Goal: Navigation & Orientation: Find specific page/section

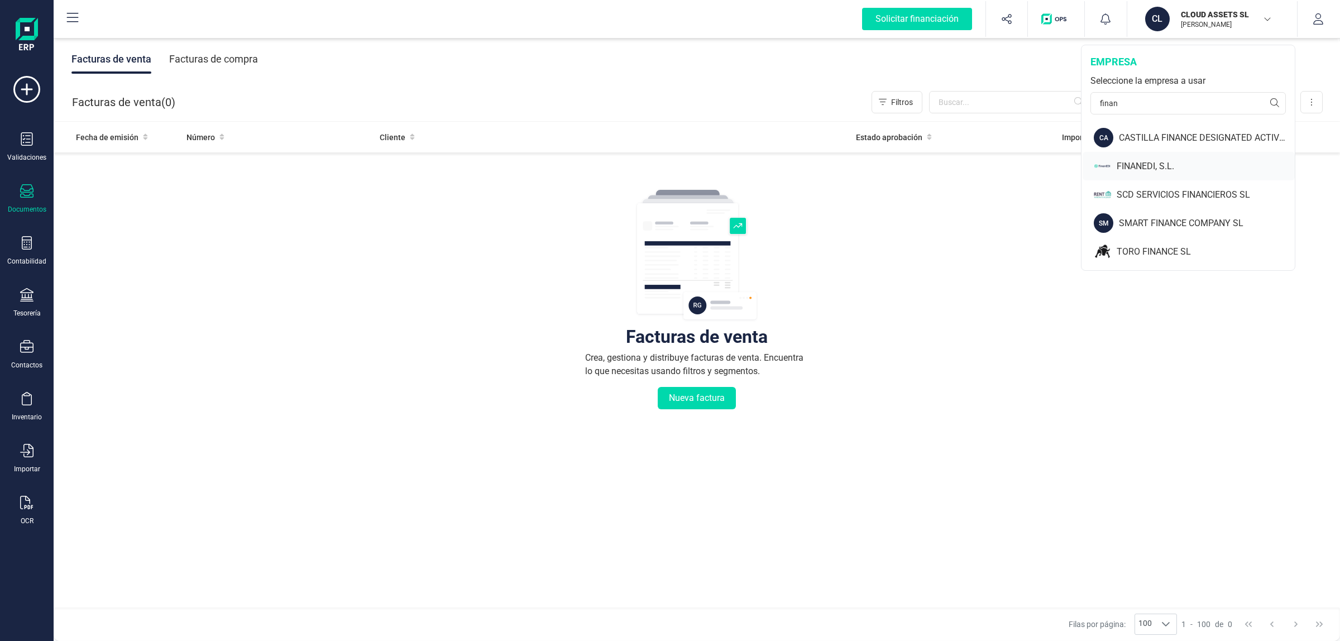
type input "finan"
click at [1177, 160] on div "FINANEDI, S.L." at bounding box center [1206, 166] width 178 height 13
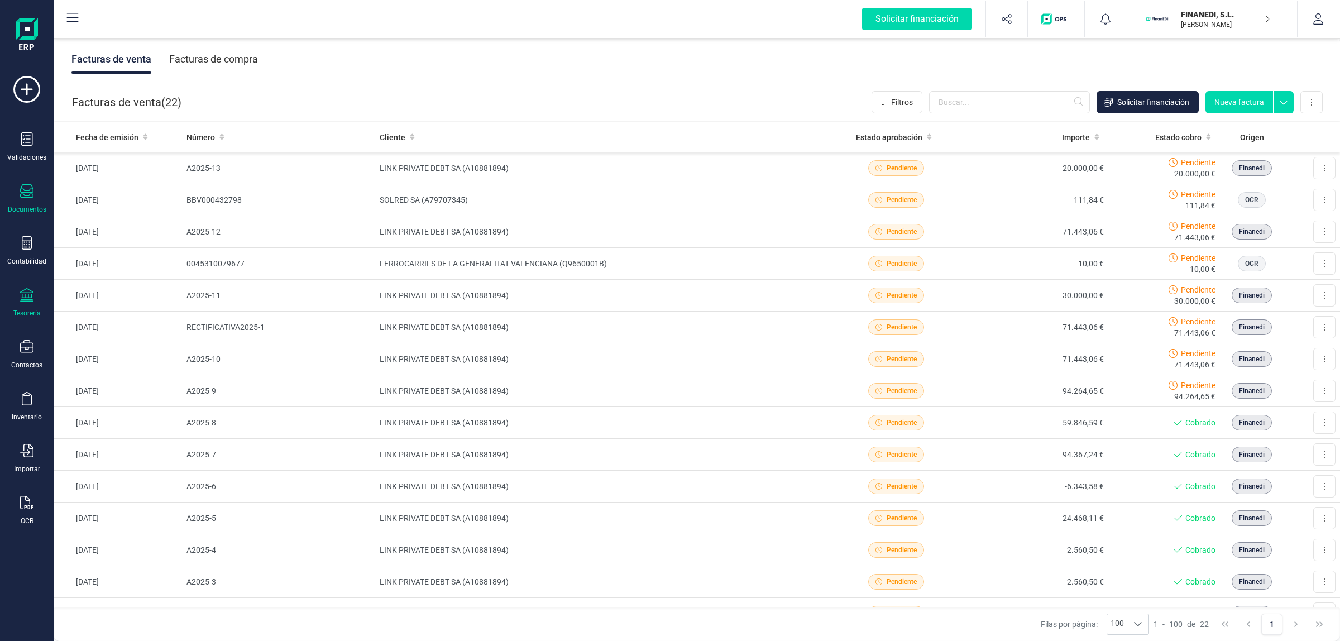
click at [34, 302] on div "Tesorería" at bounding box center [26, 303] width 45 height 30
click at [154, 189] on span "Cuentas bancarias" at bounding box center [136, 190] width 98 height 13
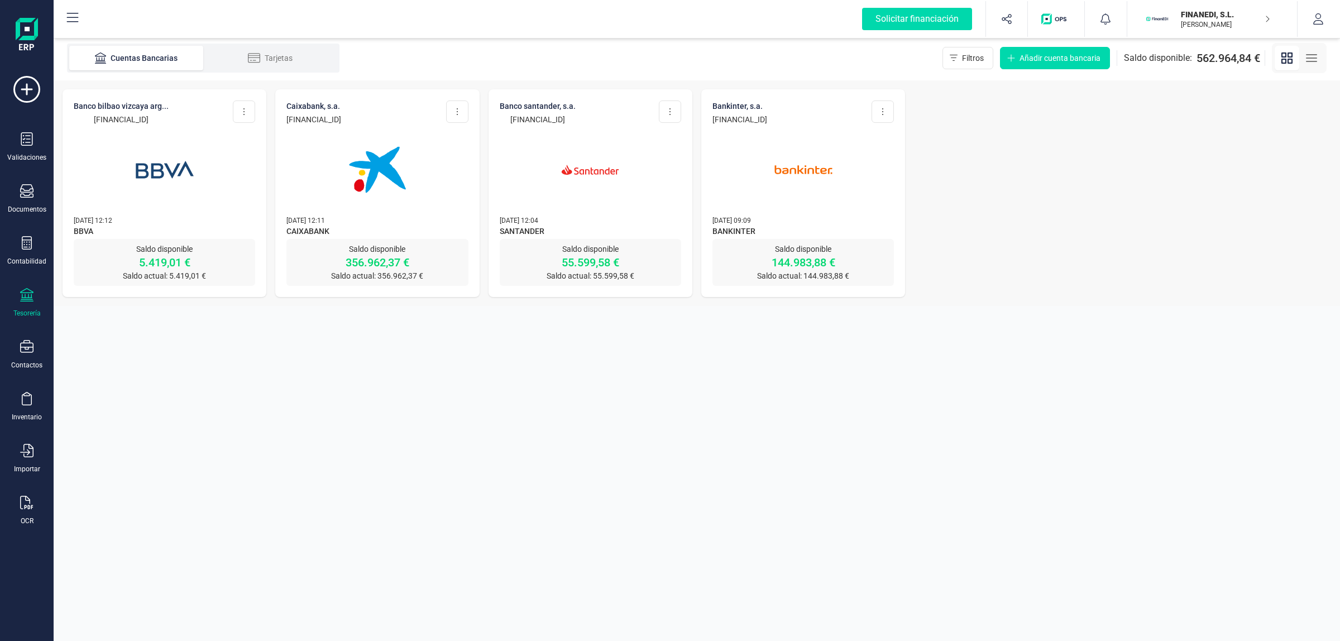
click at [588, 156] on img at bounding box center [590, 170] width 94 height 94
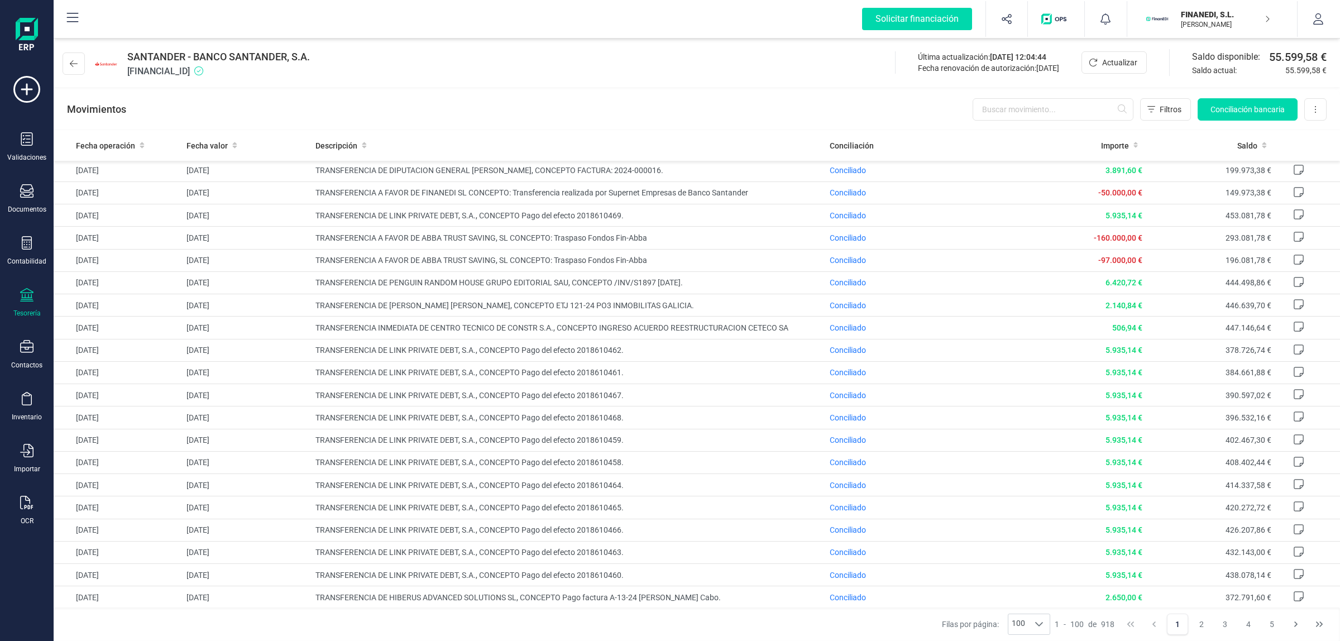
scroll to position [1895, 0]
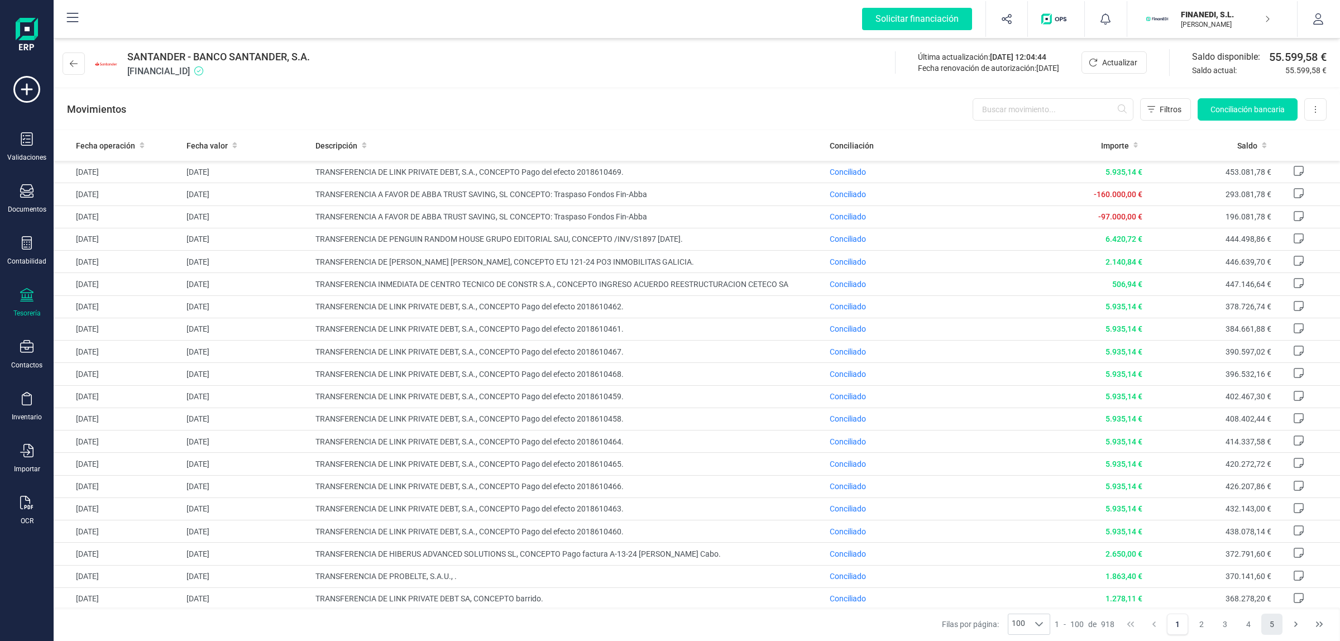
click at [1274, 618] on button "5" at bounding box center [1272, 624] width 21 height 21
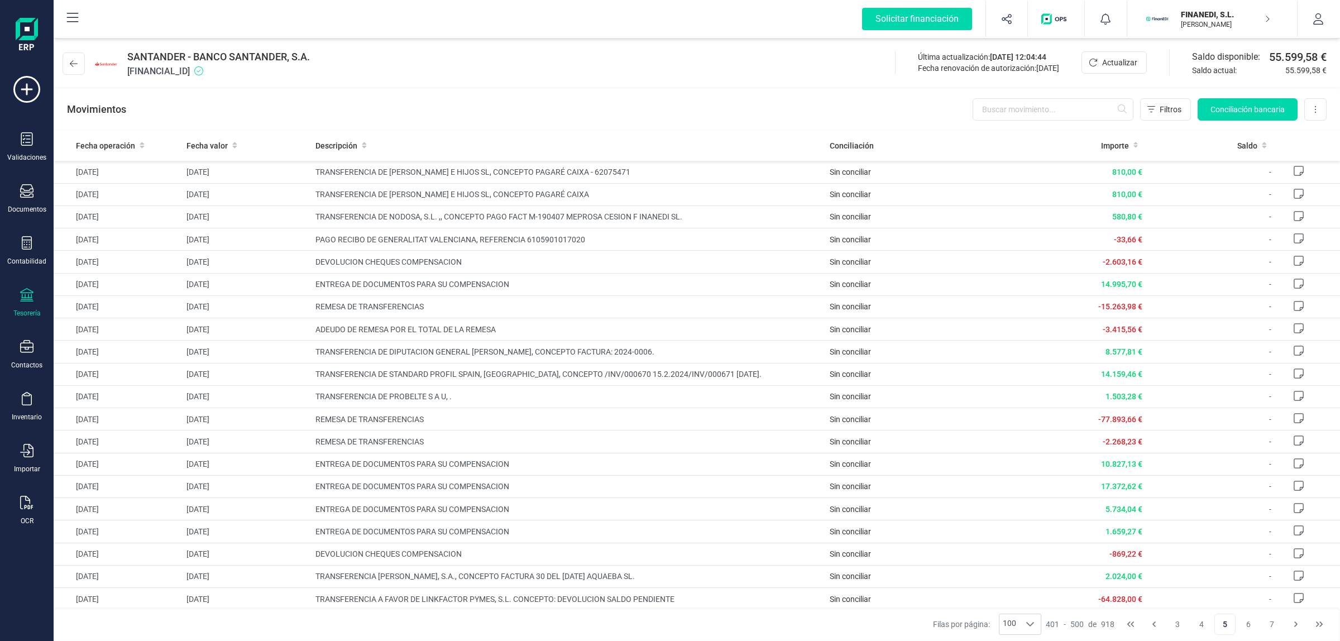
scroll to position [0, 0]
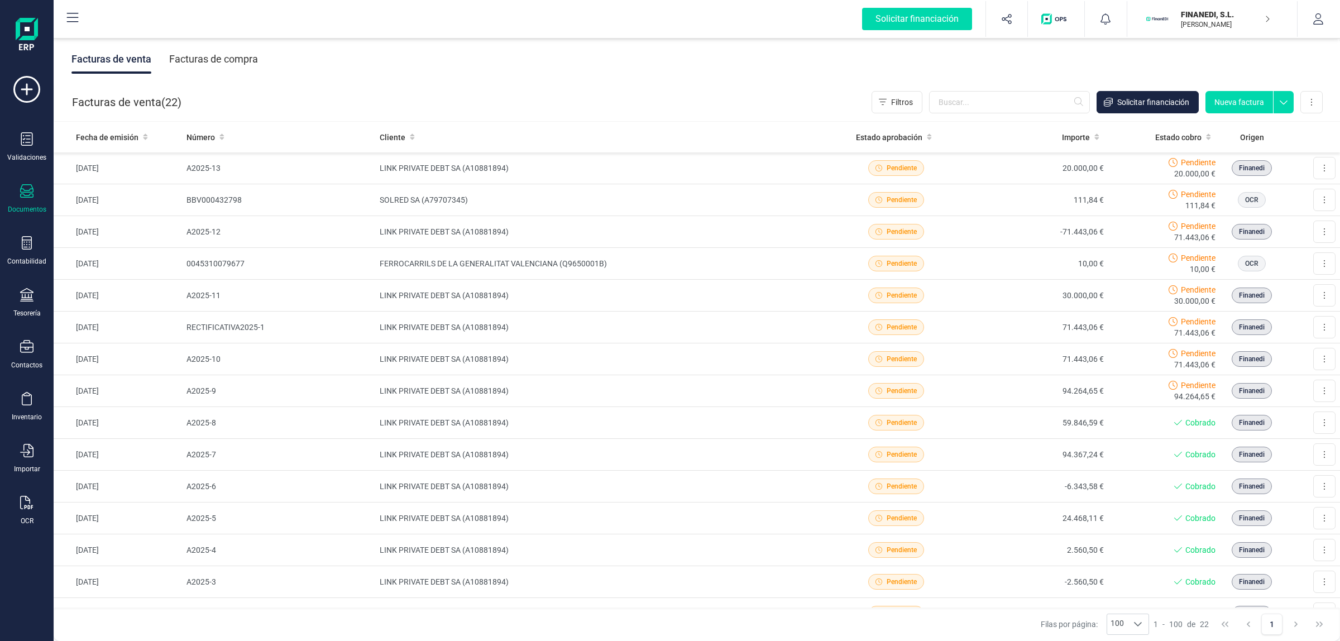
click at [1208, 12] on p "FINANEDI, S.L." at bounding box center [1225, 14] width 89 height 11
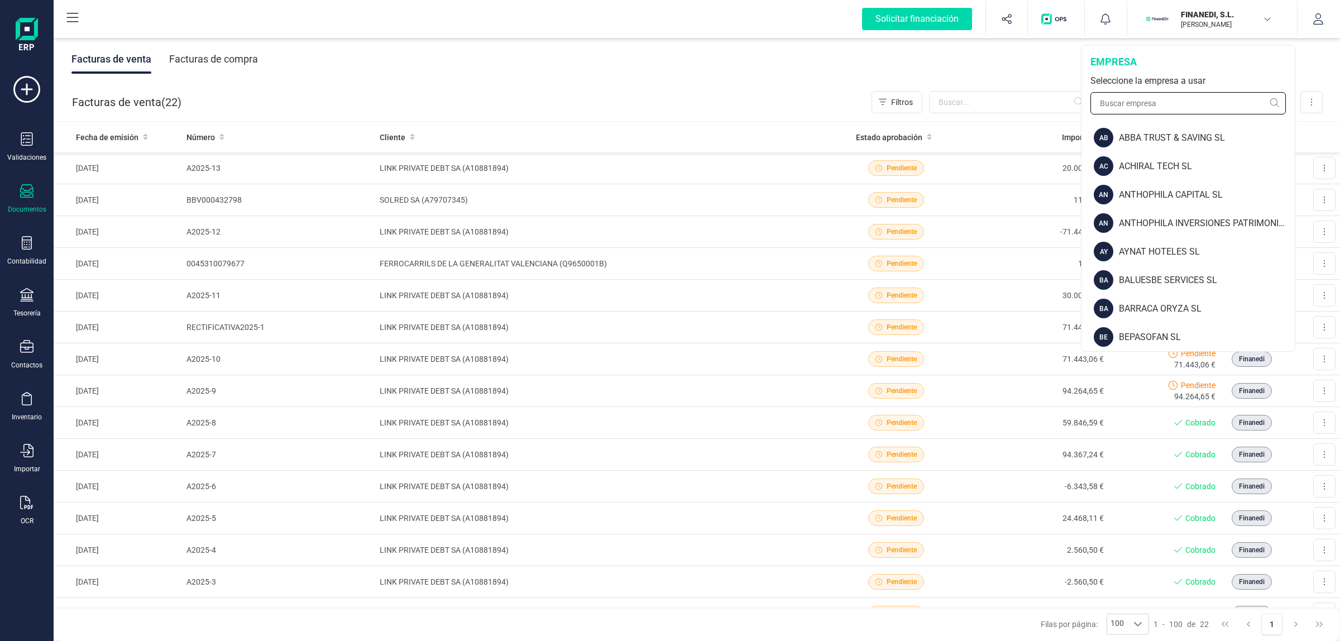
click at [1198, 94] on input "text" at bounding box center [1188, 103] width 195 height 22
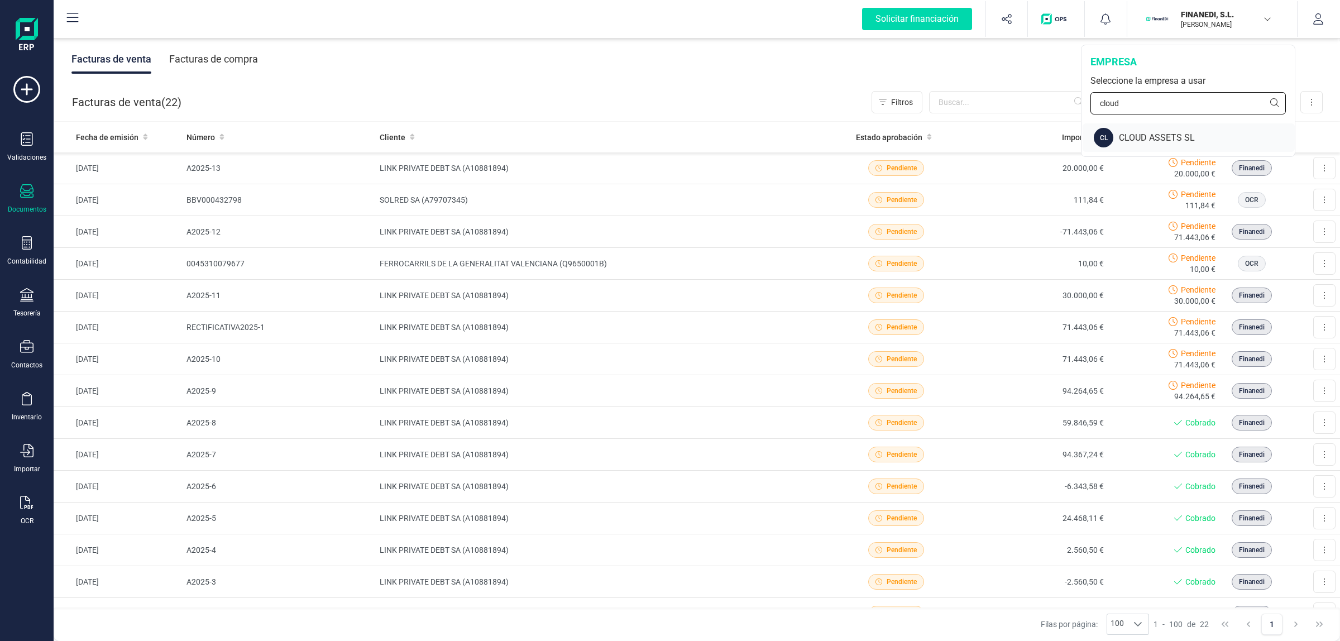
type input "cloud"
click at [1207, 140] on div "CLOUD ASSETS SL" at bounding box center [1207, 137] width 176 height 13
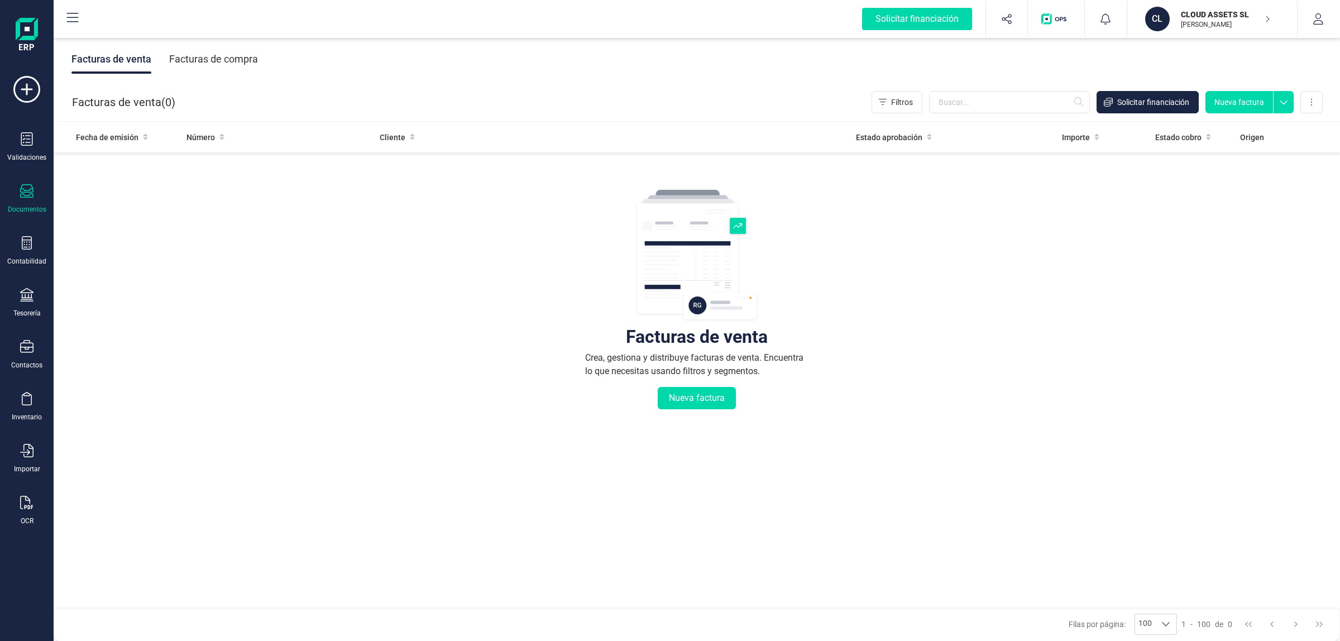
click at [1324, 21] on icon "button" at bounding box center [1318, 18] width 11 height 11
click at [41, 236] on div "Contabilidad" at bounding box center [26, 251] width 45 height 30
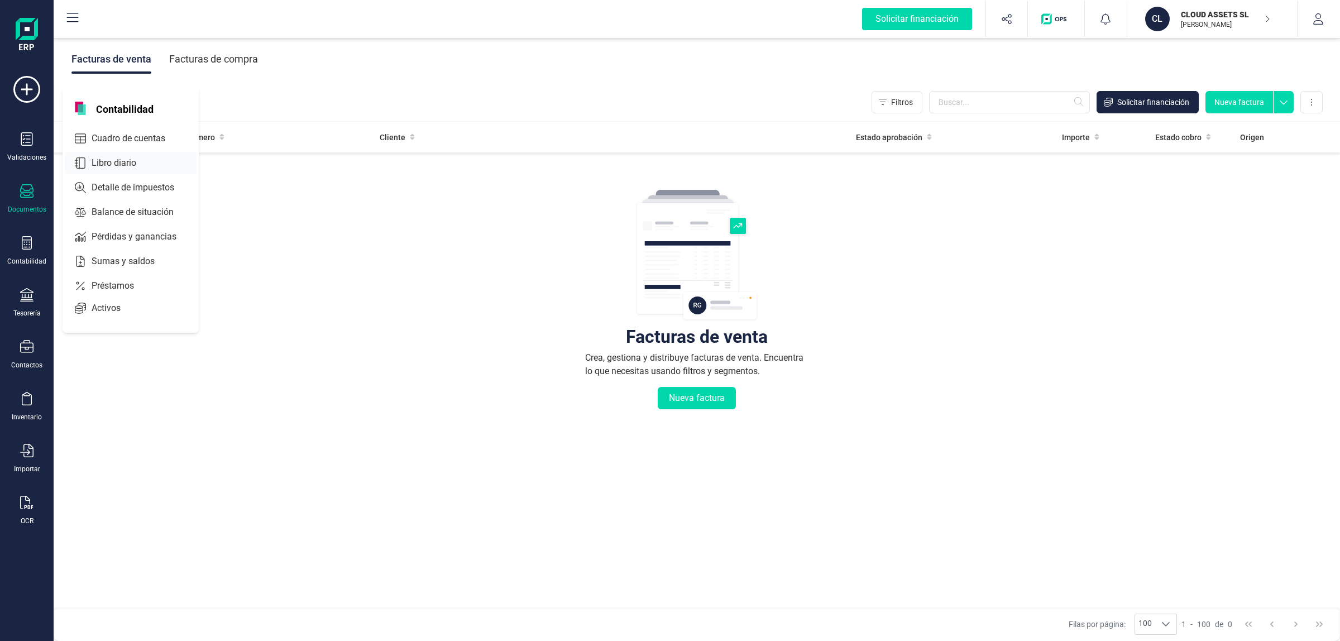
click at [125, 164] on span "Libro diario" at bounding box center [121, 162] width 69 height 13
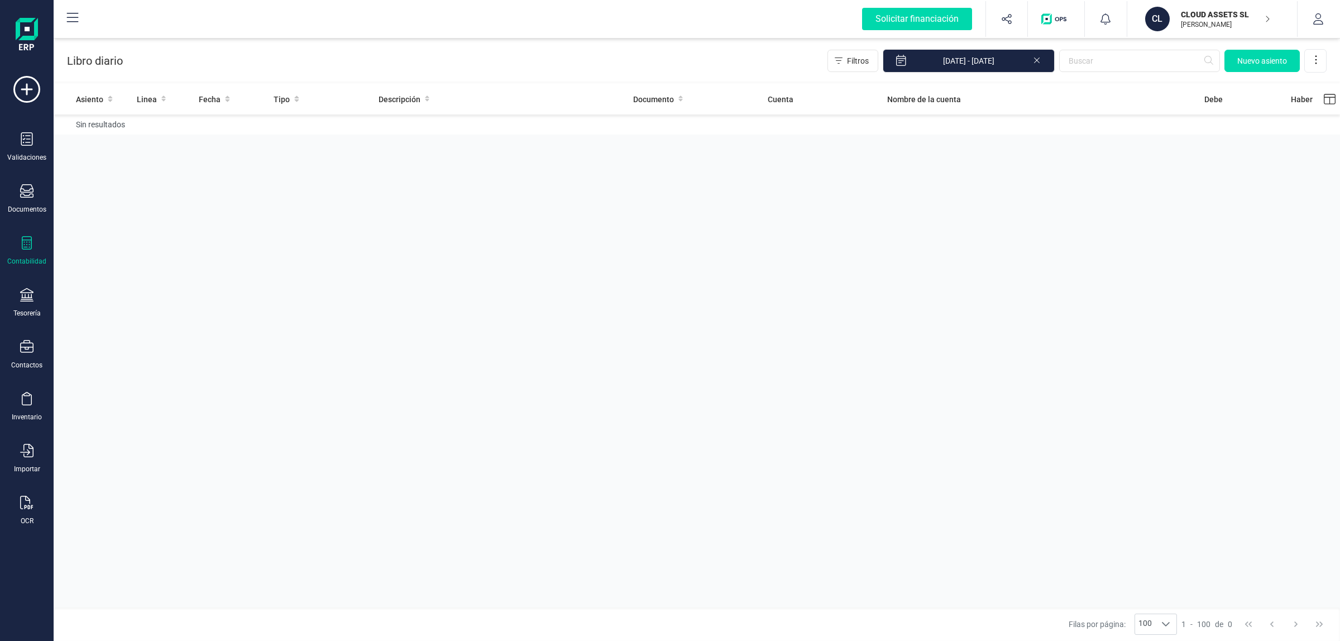
click at [1037, 63] on icon at bounding box center [1037, 59] width 9 height 11
click at [1324, 13] on icon "button" at bounding box center [1318, 18] width 11 height 11
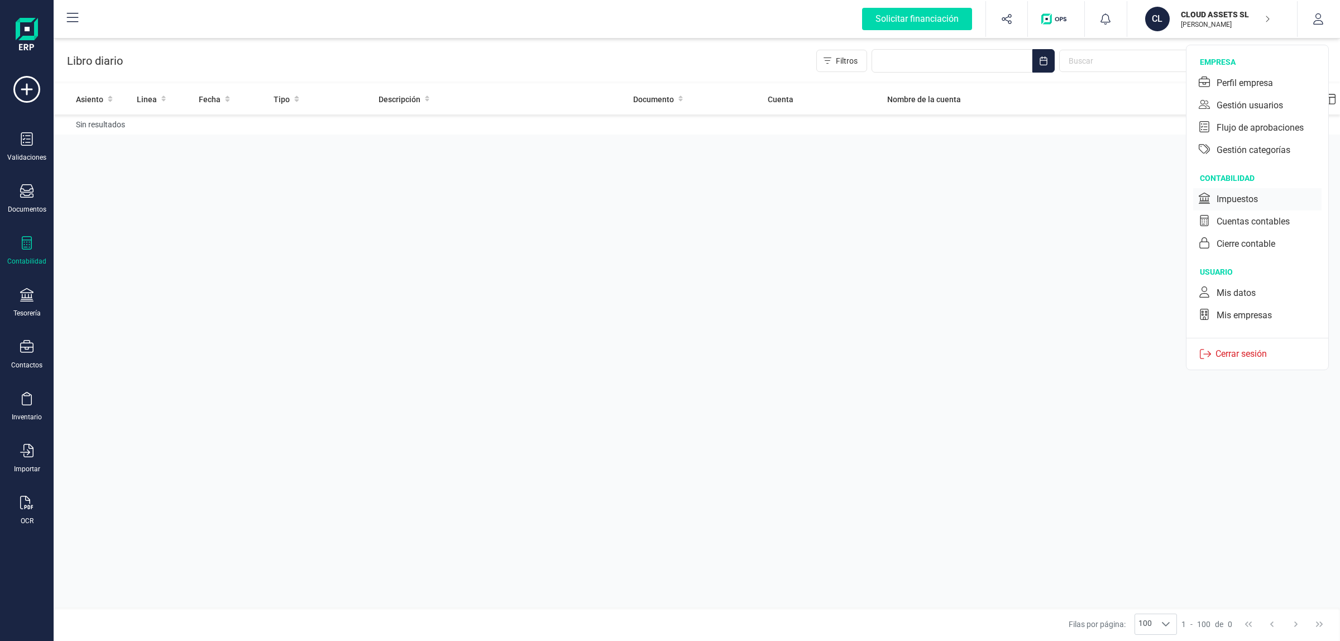
click at [1241, 188] on div "Impuestos" at bounding box center [1257, 199] width 128 height 22
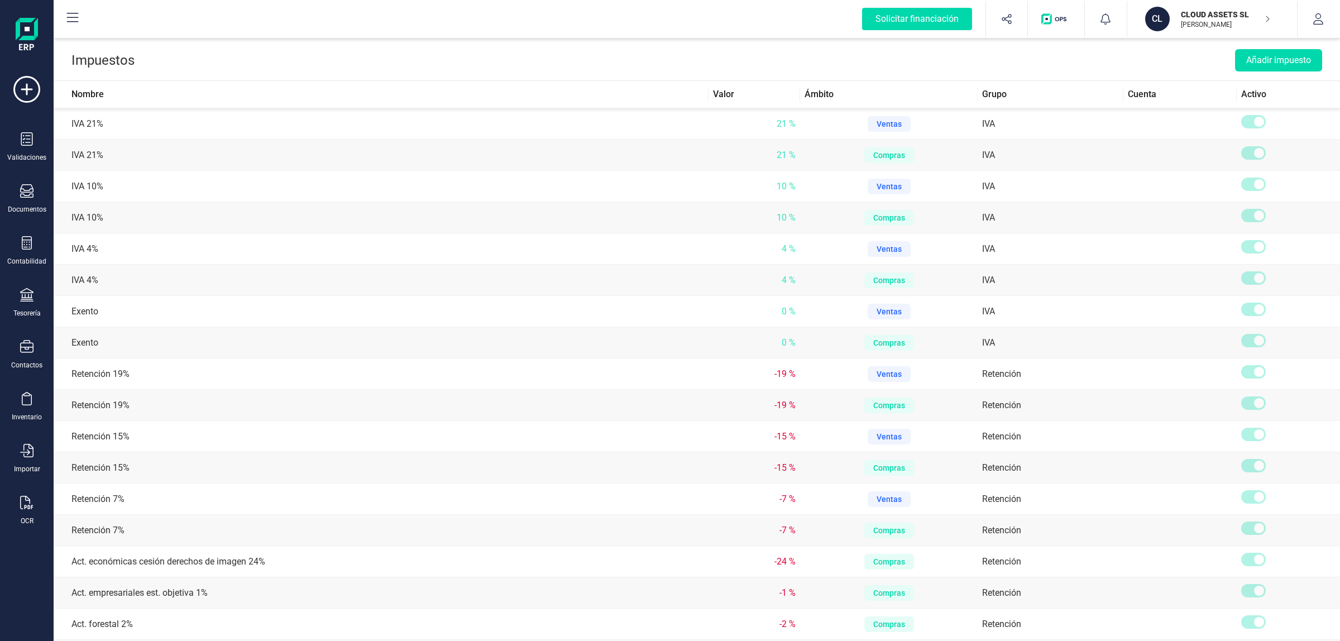
drag, startPoint x: 1310, startPoint y: 2, endPoint x: 1302, endPoint y: 62, distance: 60.8
click at [1310, 3] on button "button" at bounding box center [1319, 19] width 42 height 36
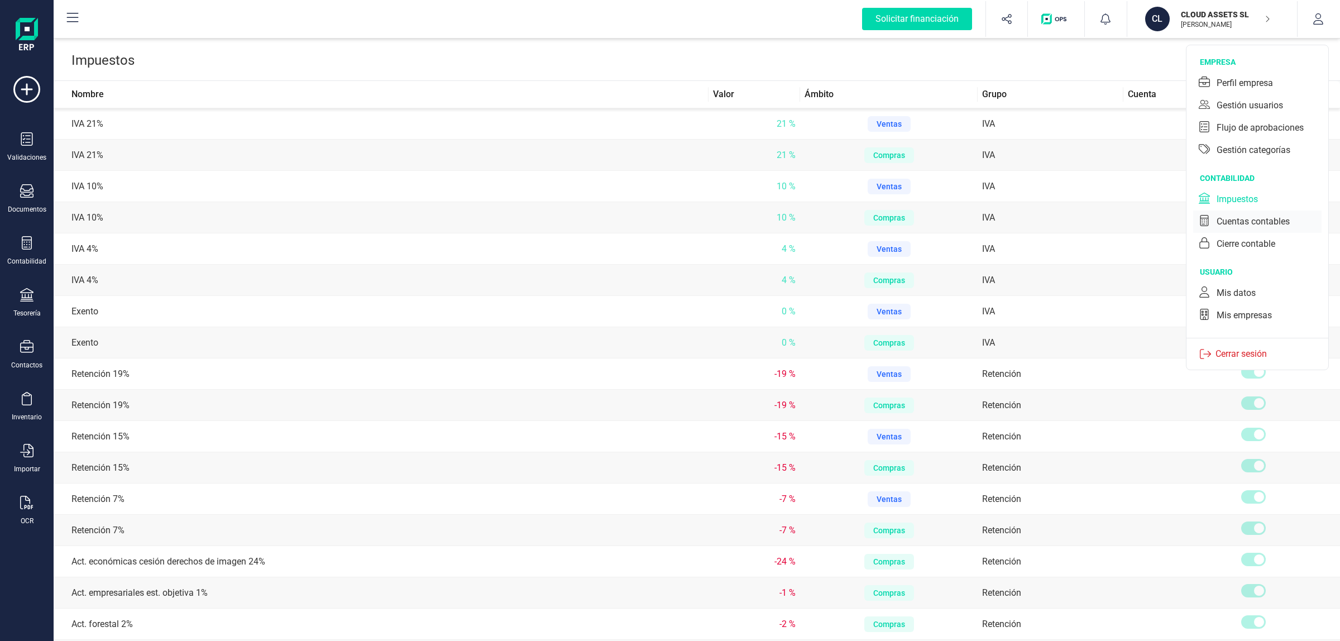
click at [1267, 224] on div "Cuentas contables" at bounding box center [1253, 221] width 73 height 13
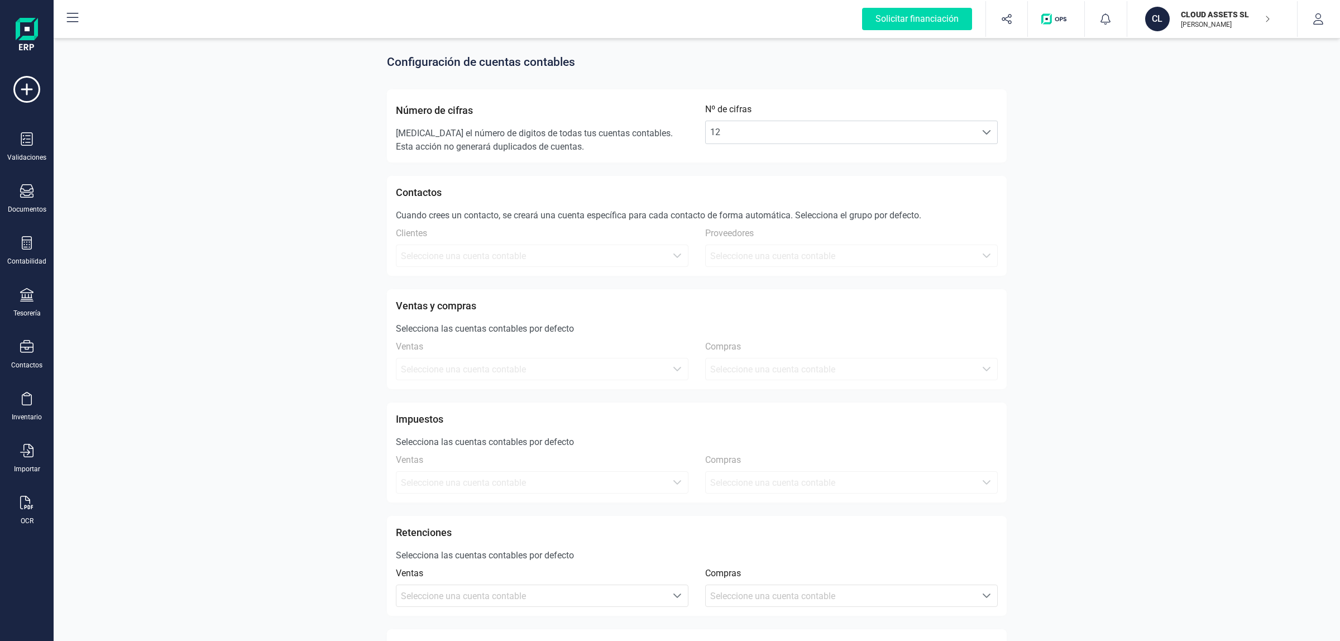
click at [20, 238] on icon at bounding box center [26, 242] width 13 height 13
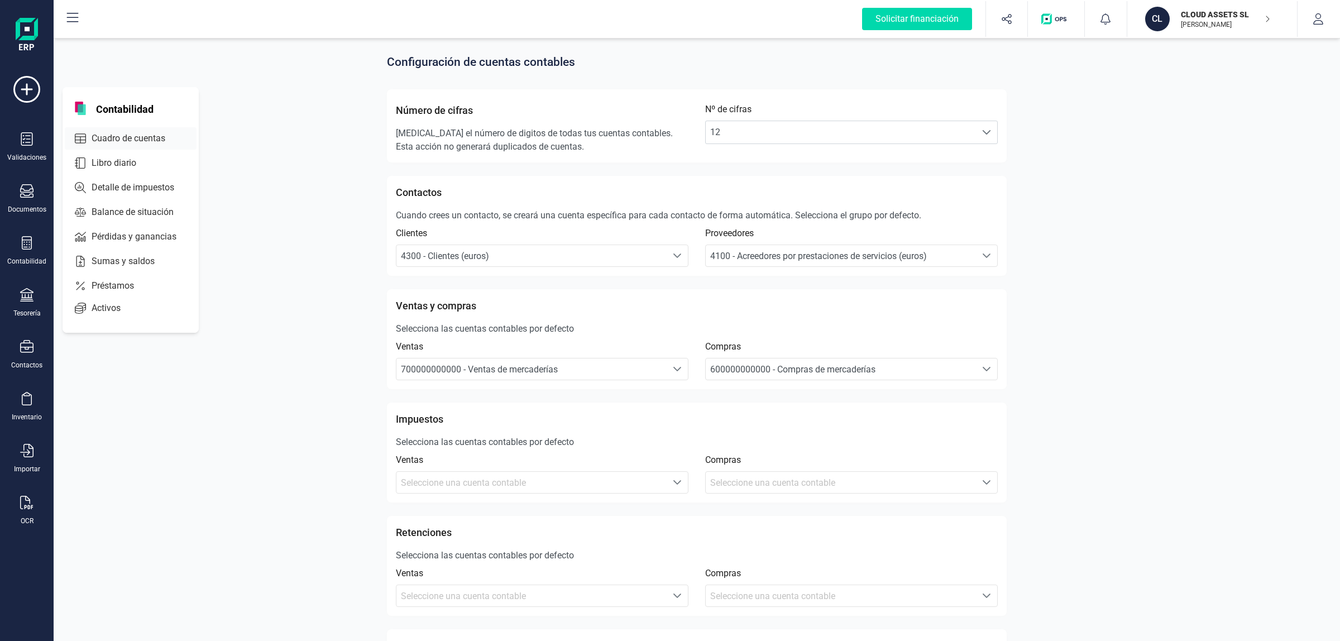
click at [125, 135] on span "Cuadro de cuentas" at bounding box center [136, 138] width 98 height 13
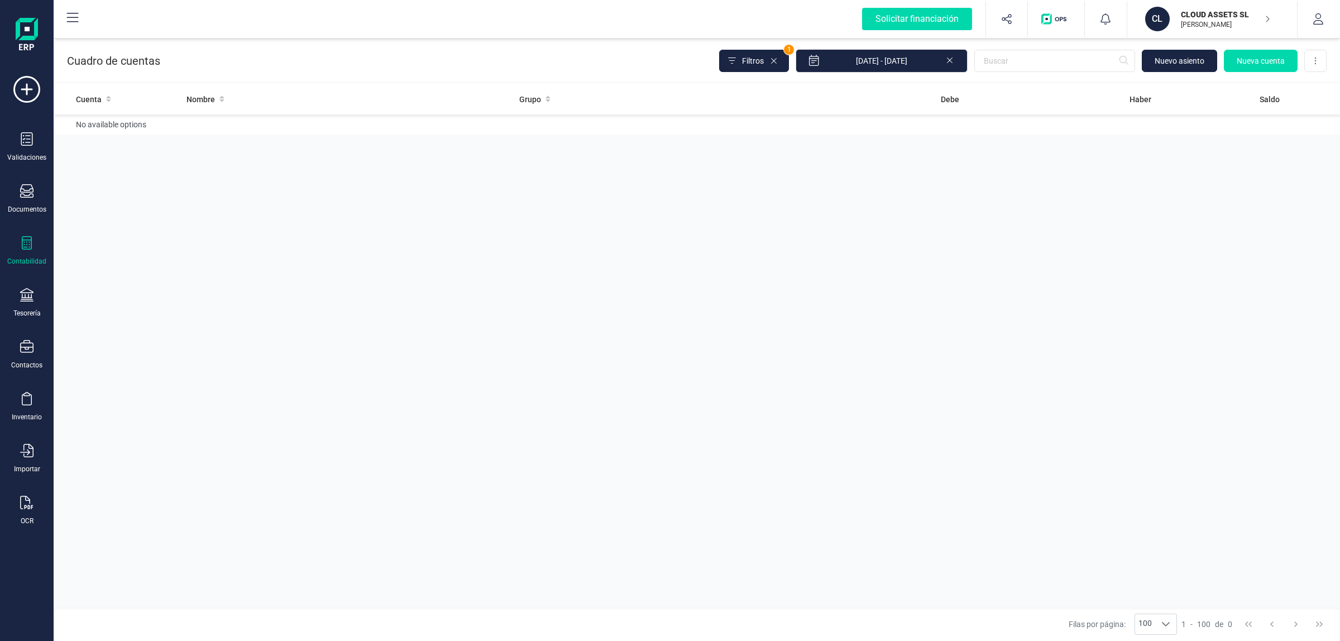
click at [949, 59] on icon at bounding box center [949, 59] width 9 height 11
click at [1308, 31] on button "button" at bounding box center [1319, 19] width 42 height 36
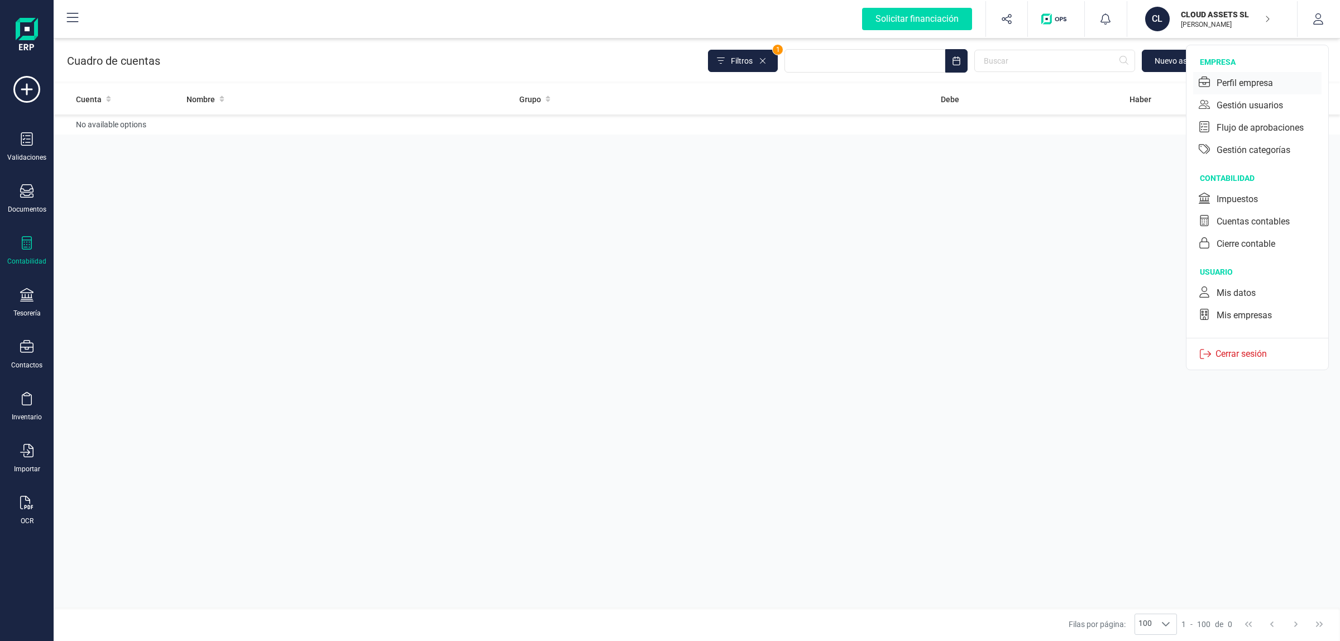
click at [1237, 85] on div "Perfil empresa" at bounding box center [1245, 83] width 56 height 13
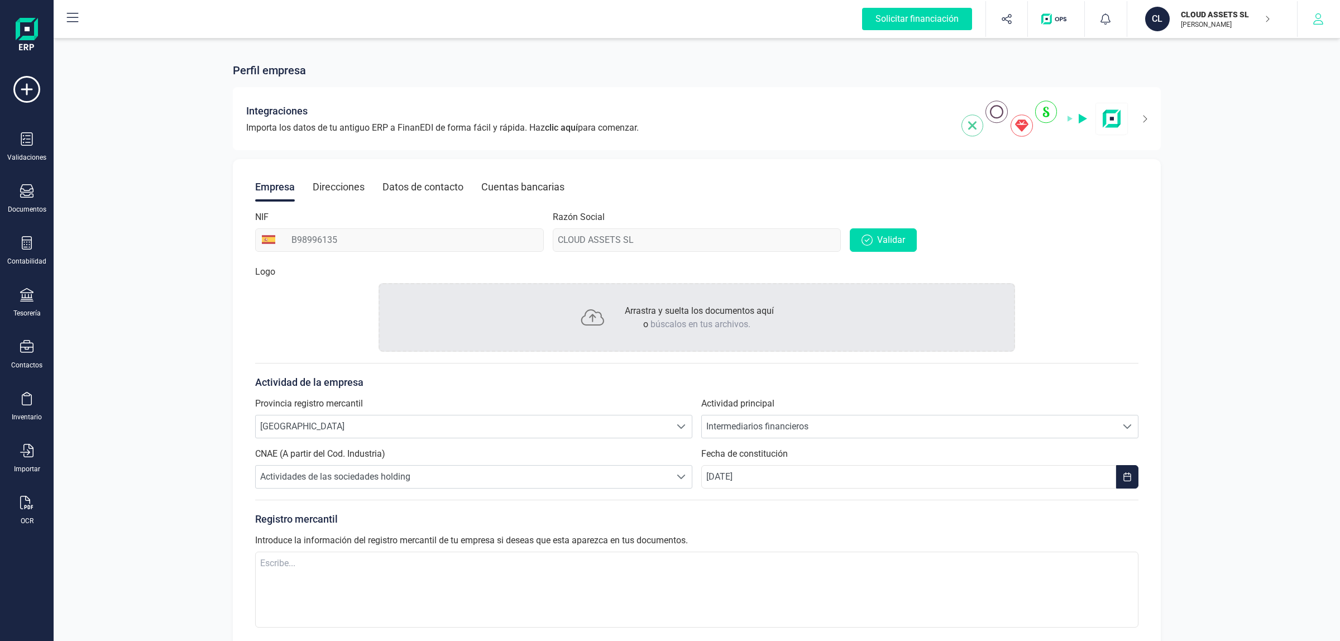
click at [1321, 18] on icon "button" at bounding box center [1318, 18] width 11 height 11
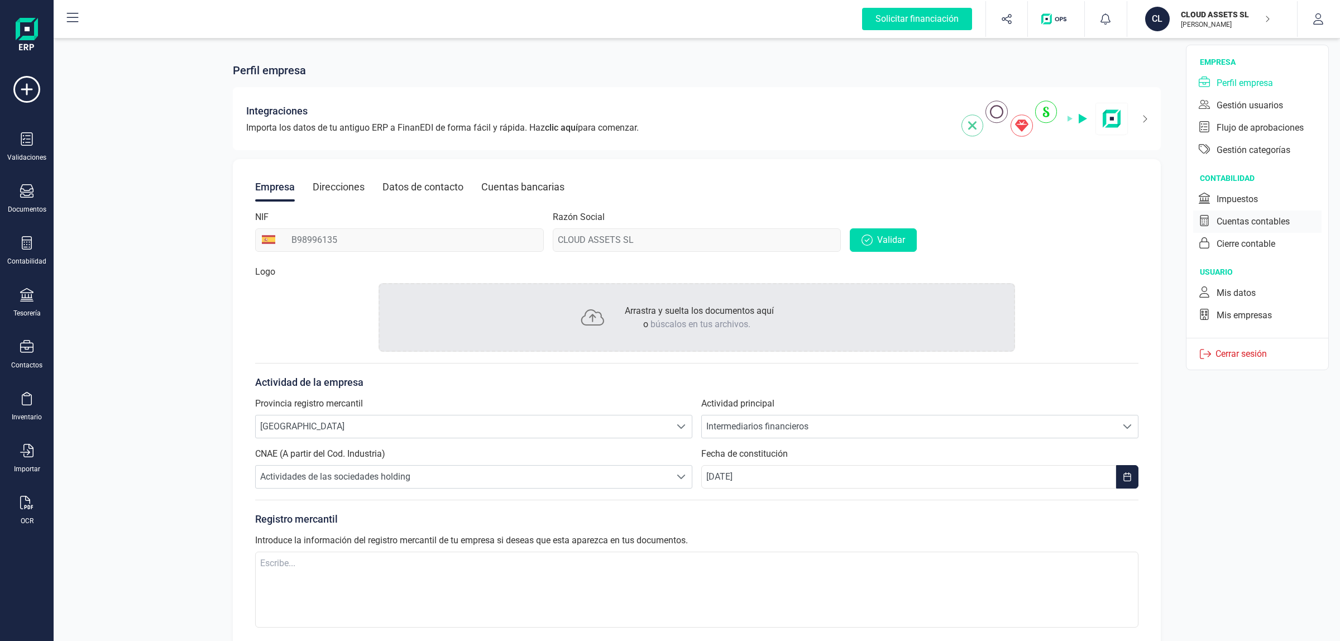
click at [1275, 213] on div "Cuentas contables" at bounding box center [1257, 222] width 128 height 22
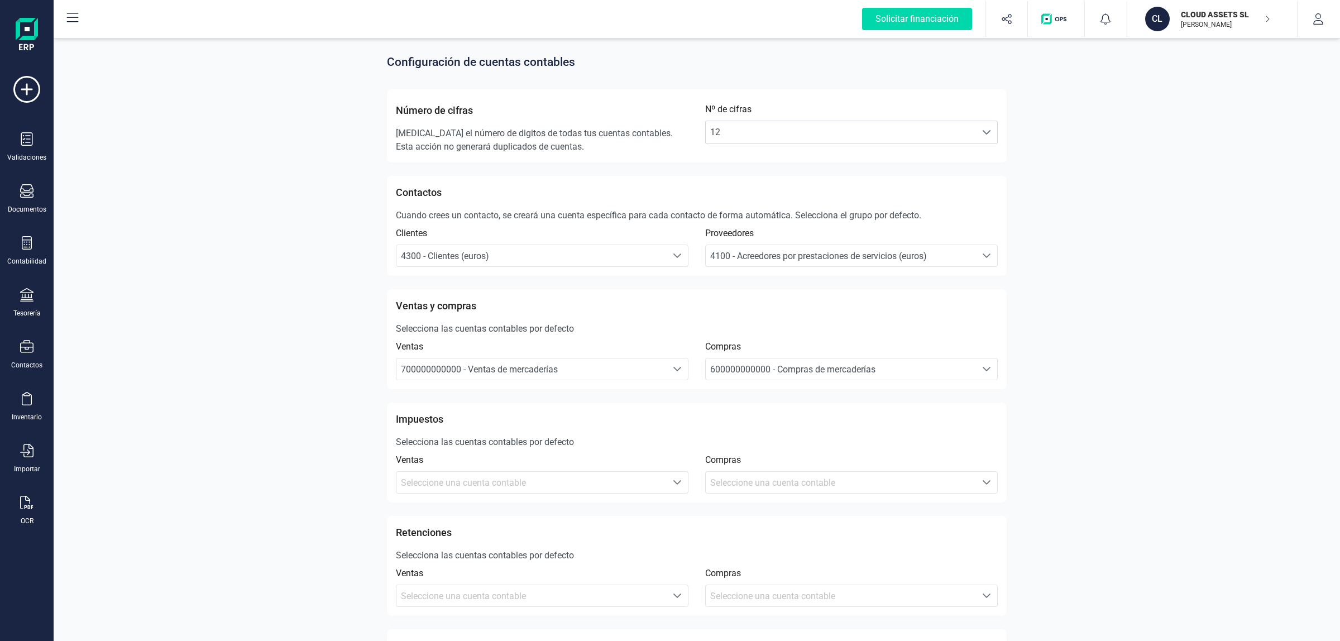
click at [1319, 22] on icon "button" at bounding box center [1318, 18] width 11 height 11
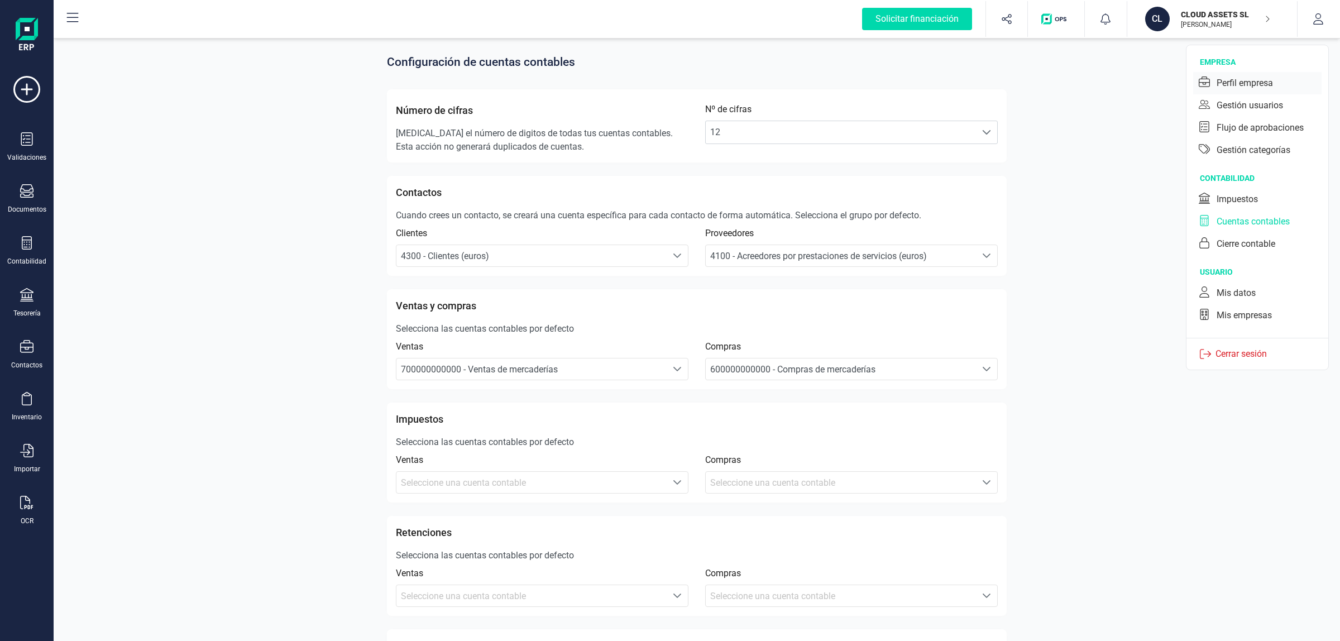
click at [1243, 73] on div "Perfil empresa" at bounding box center [1257, 83] width 128 height 22
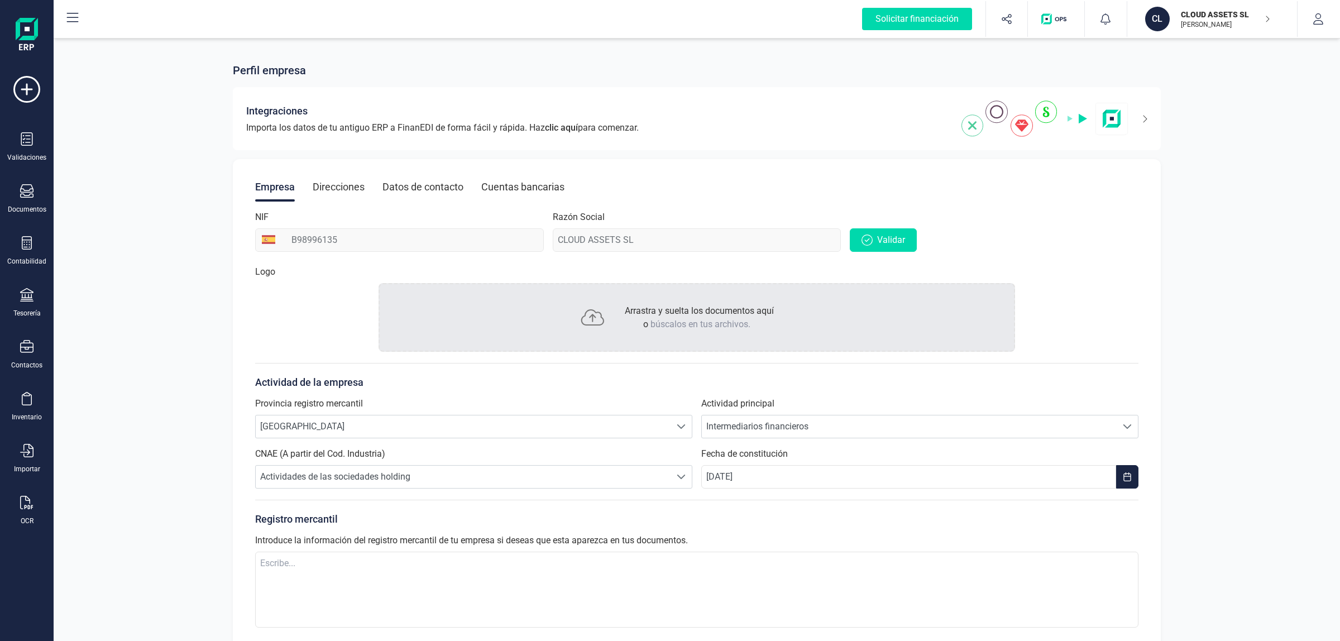
click at [307, 230] on div "NIF B98996135" at bounding box center [399, 231] width 289 height 41
click at [300, 254] on div "Empresa Direcciones Datos de contacto Cuentas bancarias NIF B98996135 Razón Soc…" at bounding box center [697, 419] width 928 height 520
click at [604, 247] on div "Razón Social CLOUD ASSETS SL" at bounding box center [697, 231] width 289 height 41
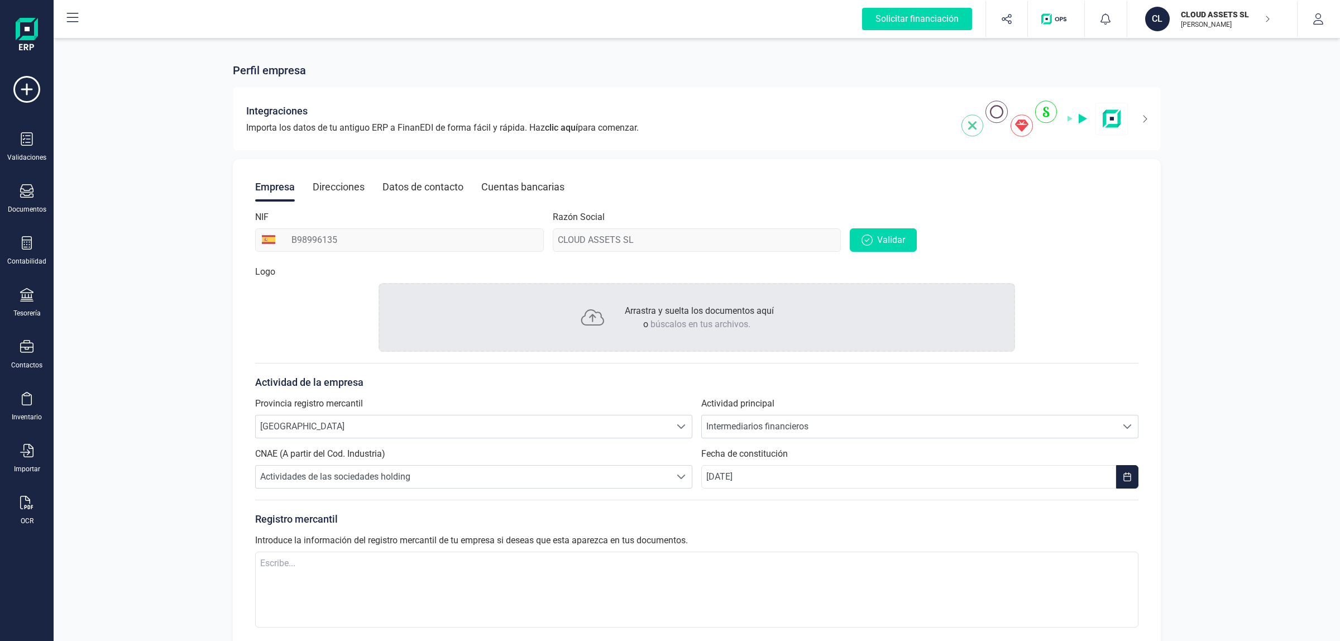
click at [594, 233] on div "Razón Social CLOUD ASSETS SL" at bounding box center [697, 231] width 289 height 41
click at [347, 173] on div "Direcciones" at bounding box center [339, 187] width 52 height 29
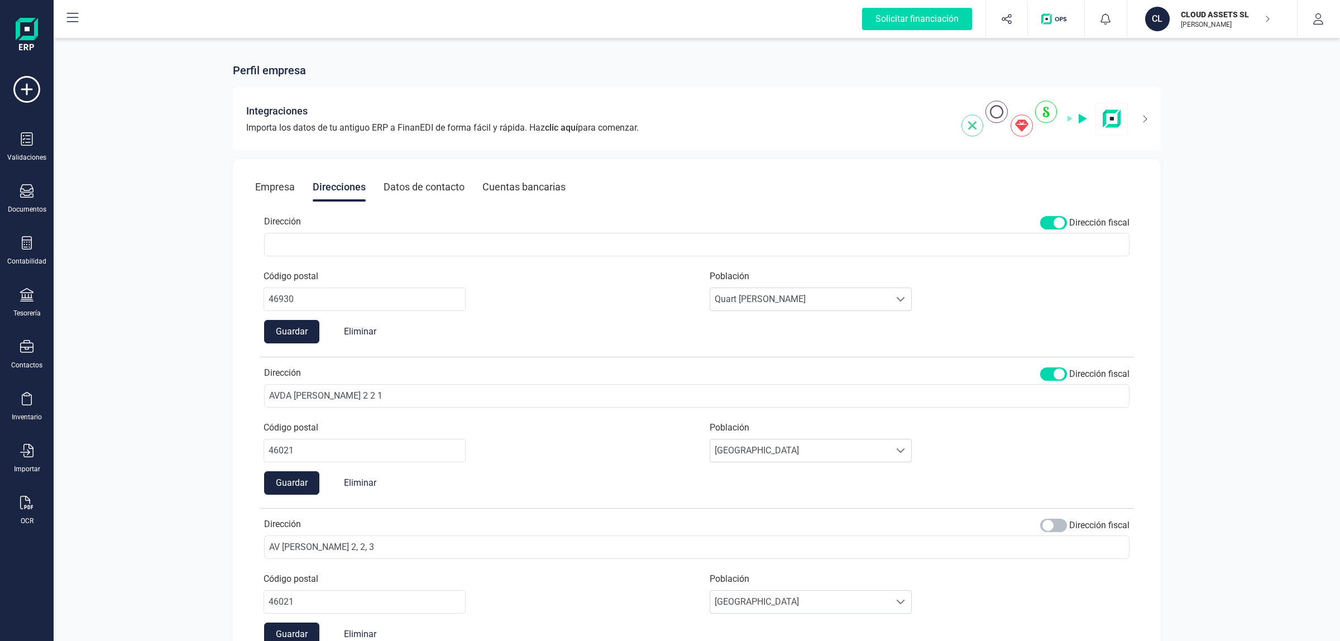
click at [1045, 522] on span at bounding box center [1053, 525] width 27 height 13
click at [294, 628] on button "Guardar" at bounding box center [291, 634] width 55 height 23
click at [355, 336] on button "Eliminar" at bounding box center [360, 331] width 55 height 23
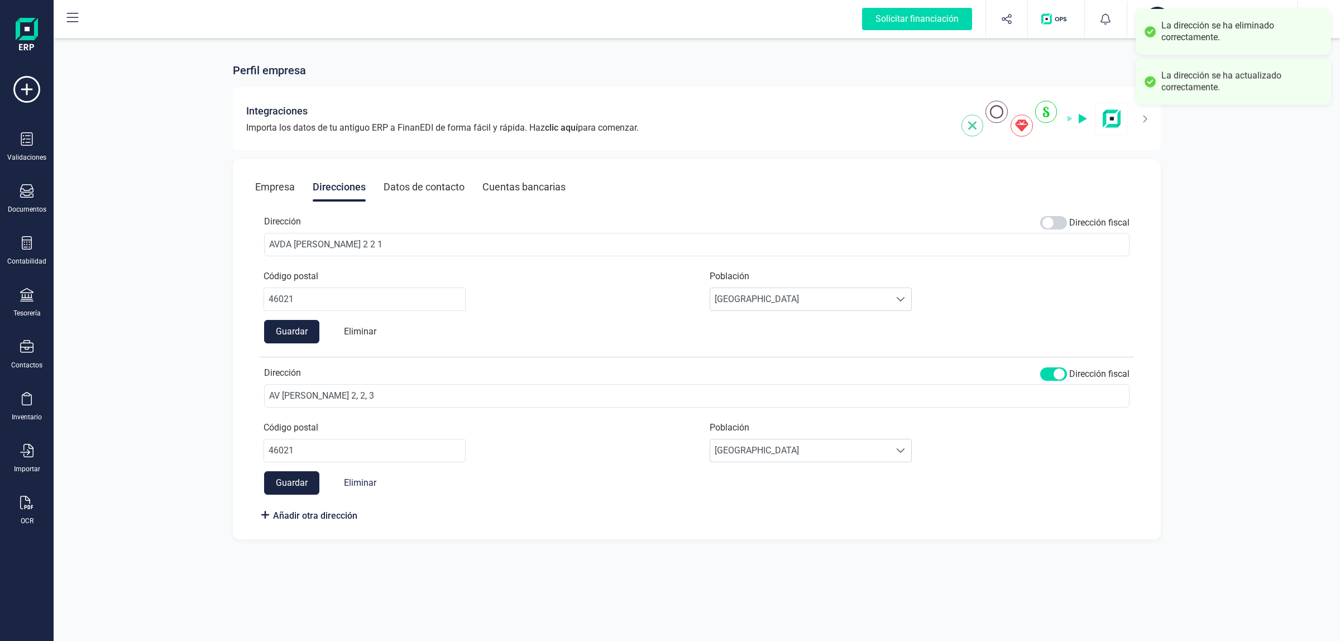
click at [370, 329] on button "Eliminar" at bounding box center [360, 331] width 55 height 23
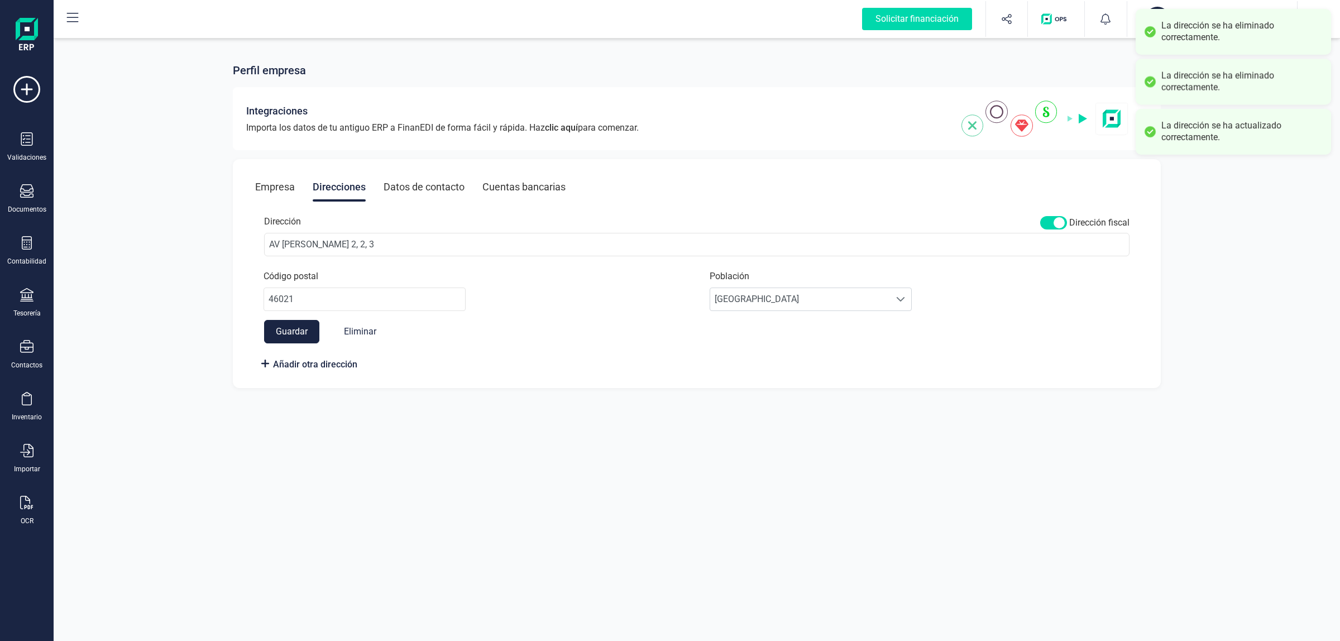
click at [417, 183] on div "Datos de contacto" at bounding box center [424, 187] width 81 height 29
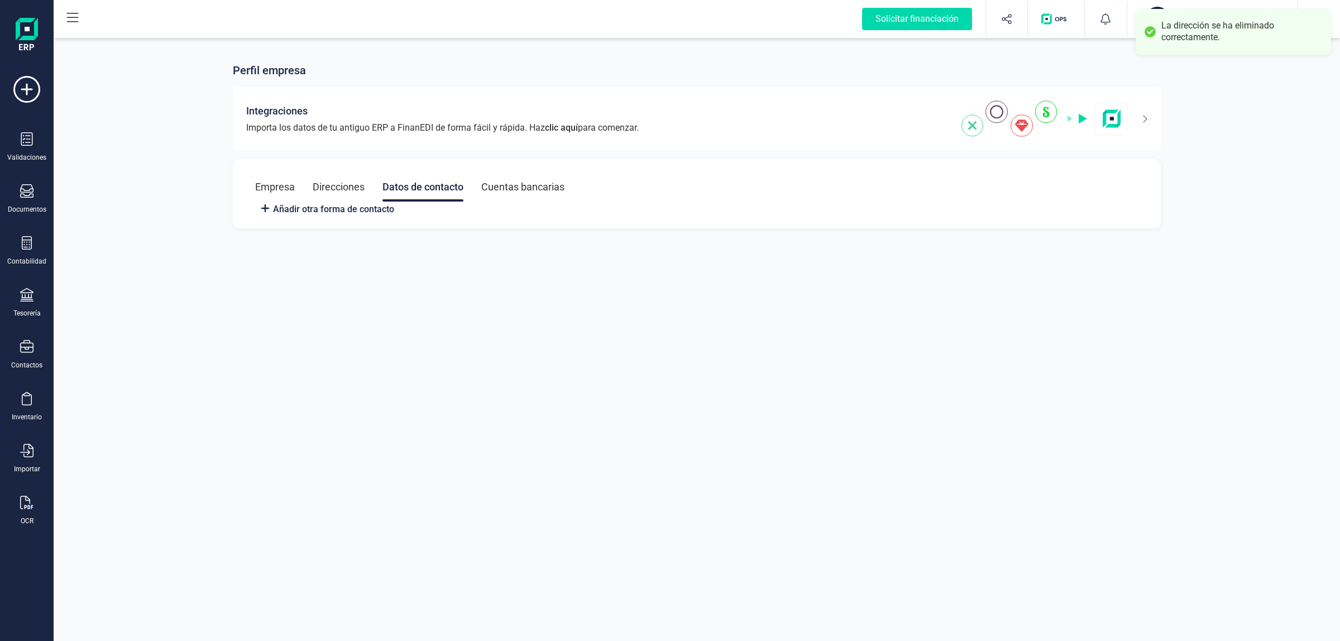
click at [482, 185] on div "Cuentas bancarias" at bounding box center [522, 187] width 83 height 29
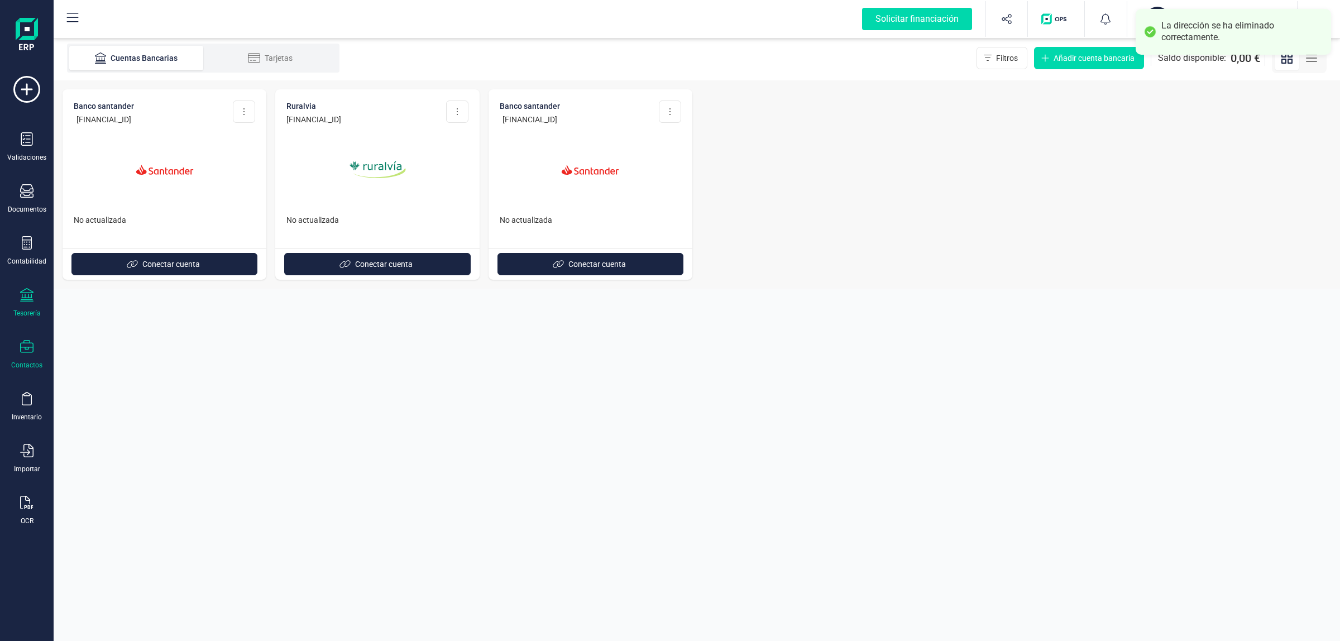
click at [28, 365] on div "Contactos" at bounding box center [26, 365] width 31 height 9
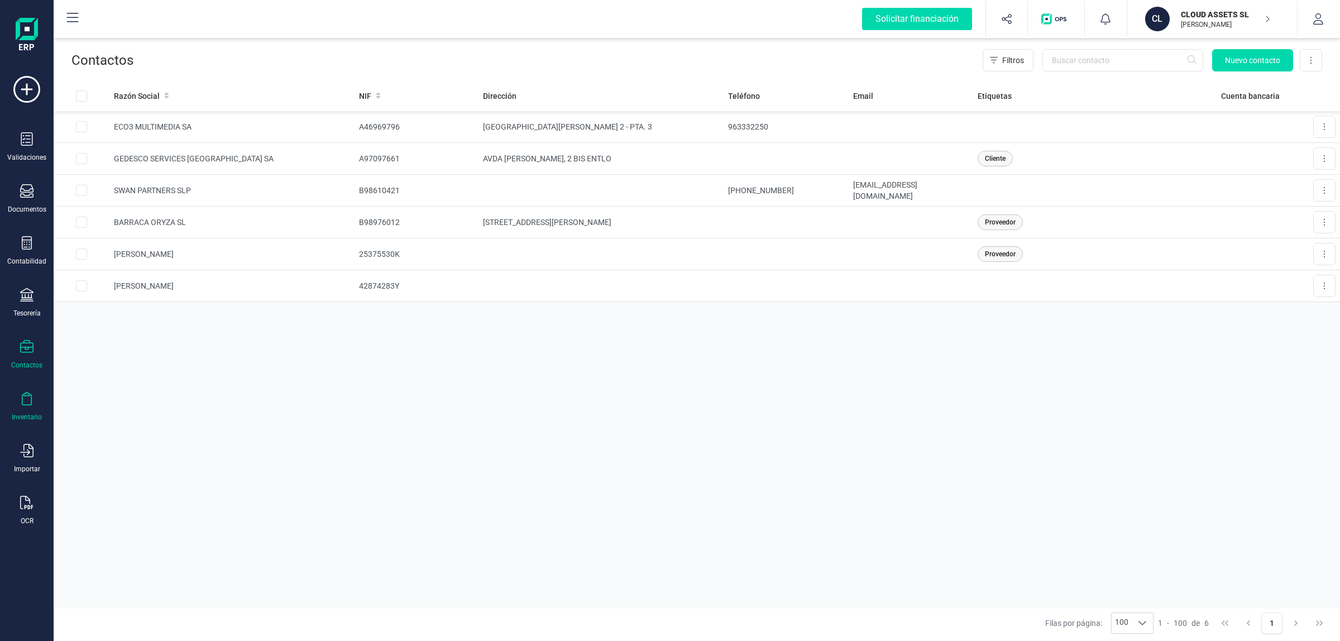
click at [29, 413] on div "Inventario" at bounding box center [27, 417] width 30 height 9
click at [94, 273] on div "Inventario" at bounding box center [130, 262] width 134 height 38
click at [88, 288] on span "Artículos" at bounding box center [116, 294] width 59 height 13
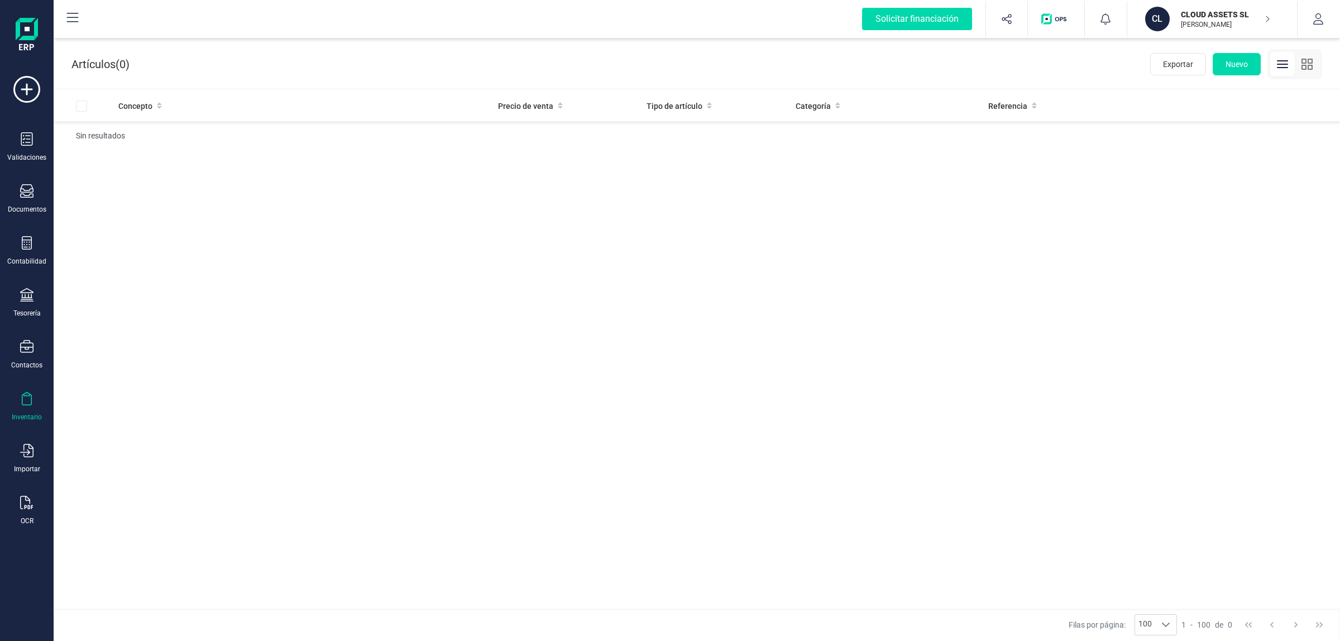
click at [38, 214] on div "Validaciones Documentos Documentos Presupuestos Pedidos Albaranes Facturas Fact…" at bounding box center [26, 305] width 45 height 458
click at [41, 183] on div "Validaciones Documentos Documentos Presupuestos Pedidos Albaranes Facturas Fact…" at bounding box center [26, 305] width 45 height 458
click at [28, 199] on div "Documentos" at bounding box center [26, 199] width 45 height 30
click at [80, 176] on div "Facturas proforma" at bounding box center [130, 185] width 130 height 22
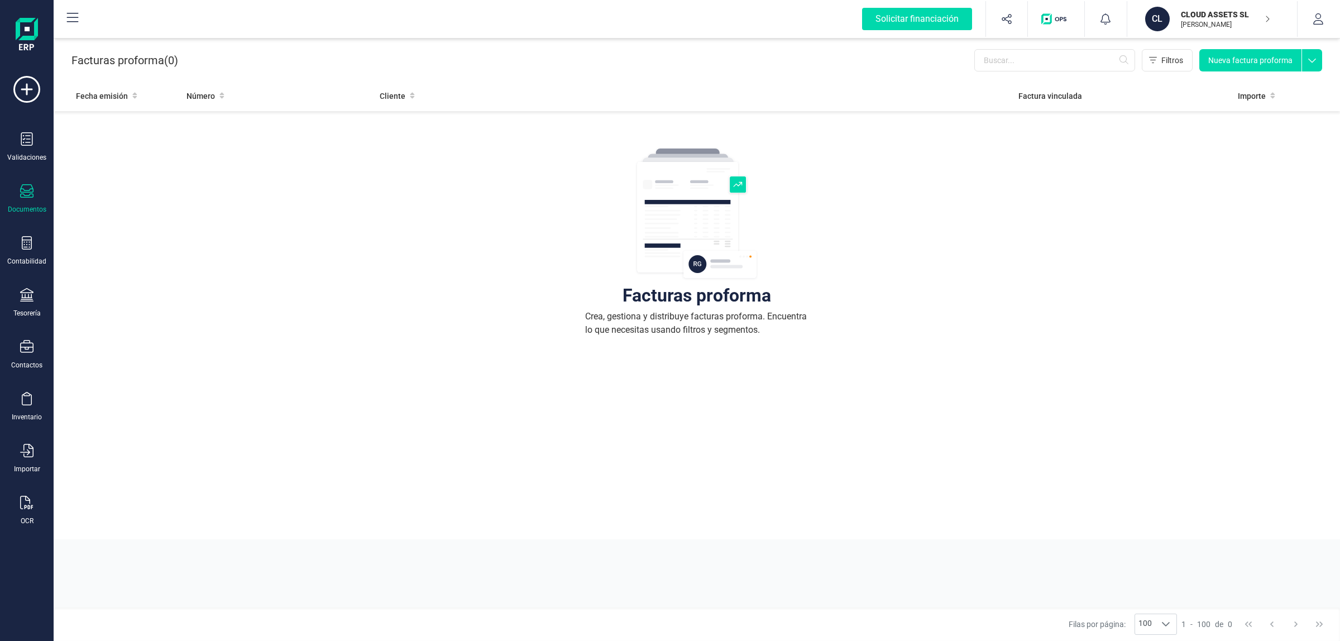
click at [21, 162] on div "Validaciones Documentos Documentos Presupuestos Pedidos Albaranes Facturas Fact…" at bounding box center [26, 305] width 45 height 458
click at [26, 146] on div at bounding box center [26, 140] width 13 height 16
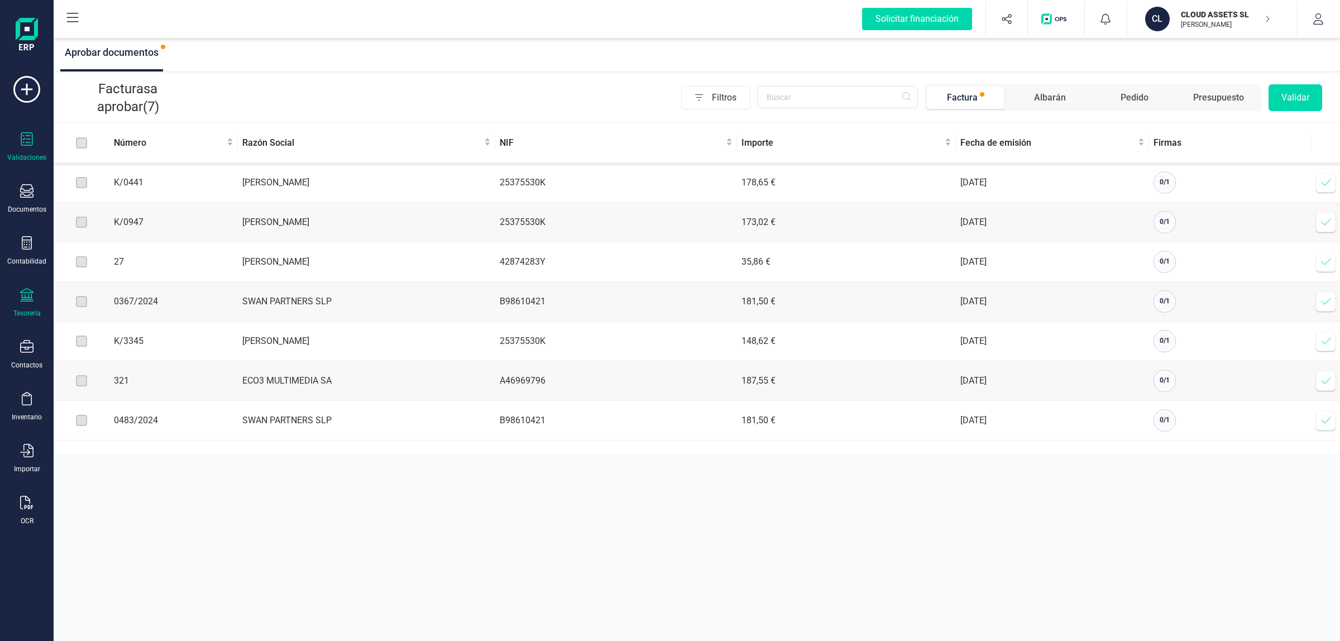
click at [35, 289] on div "Tesorería" at bounding box center [26, 303] width 45 height 30
click at [113, 184] on span "Cuentas bancarias" at bounding box center [136, 190] width 98 height 13
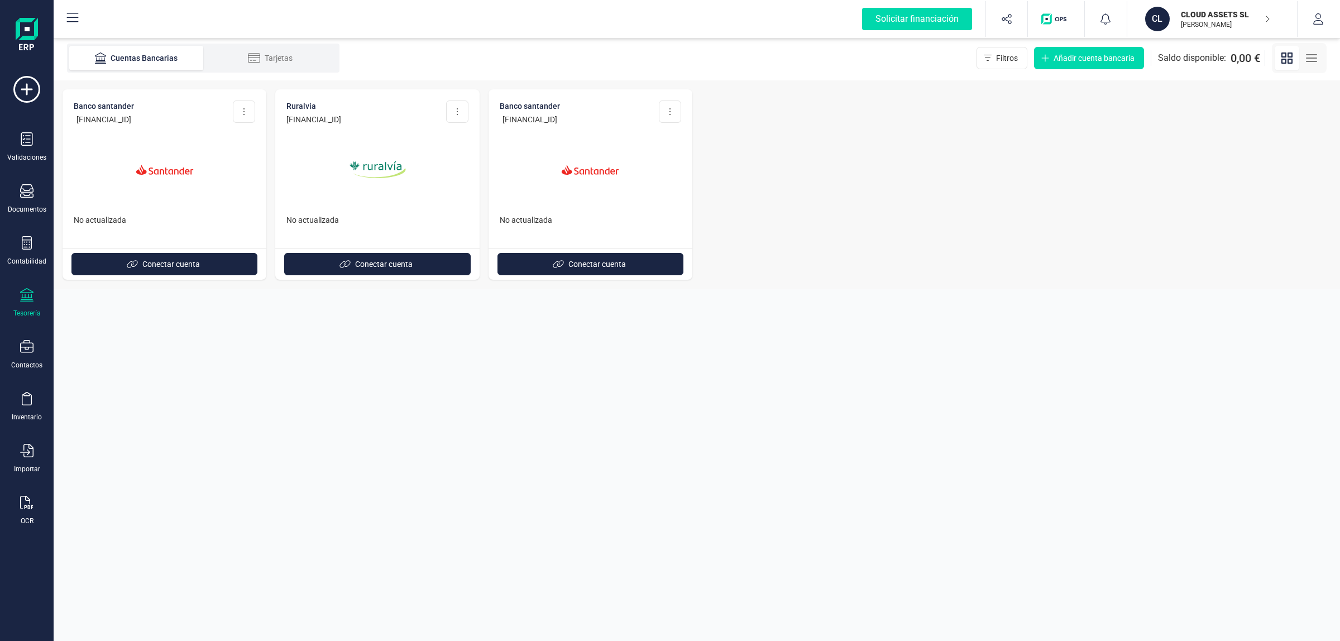
click at [17, 299] on div "Tesorería" at bounding box center [26, 303] width 45 height 30
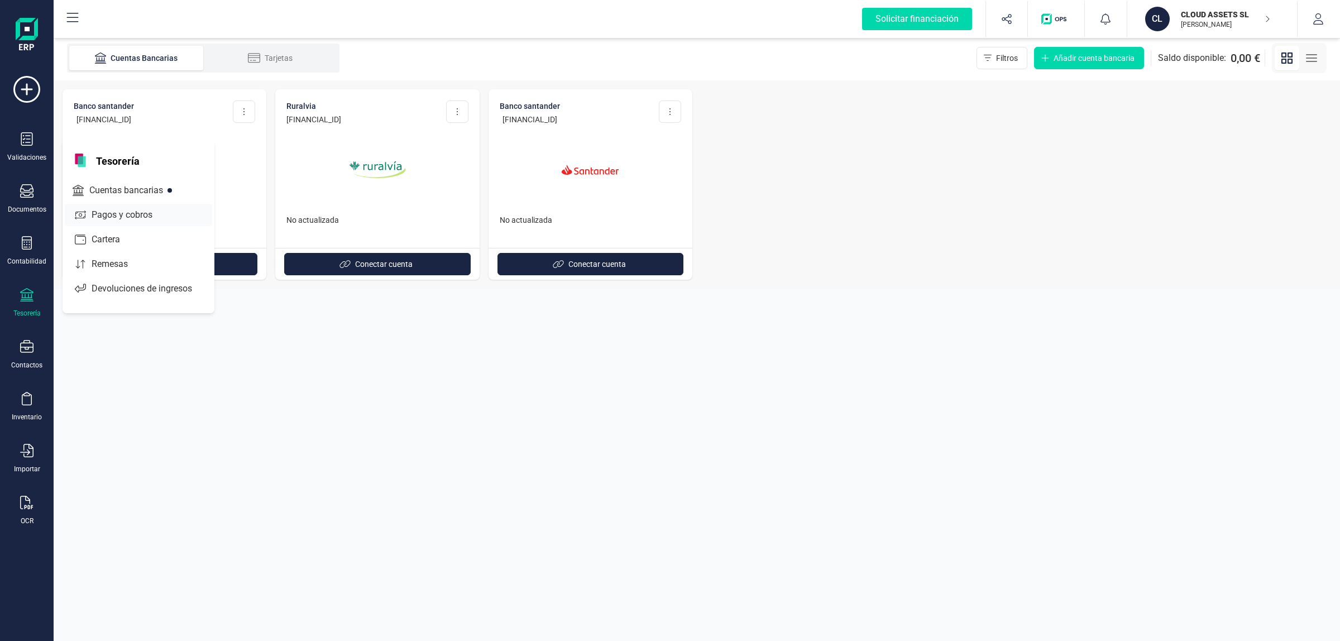
click at [104, 211] on span "Pagos y cobros" at bounding box center [129, 214] width 85 height 13
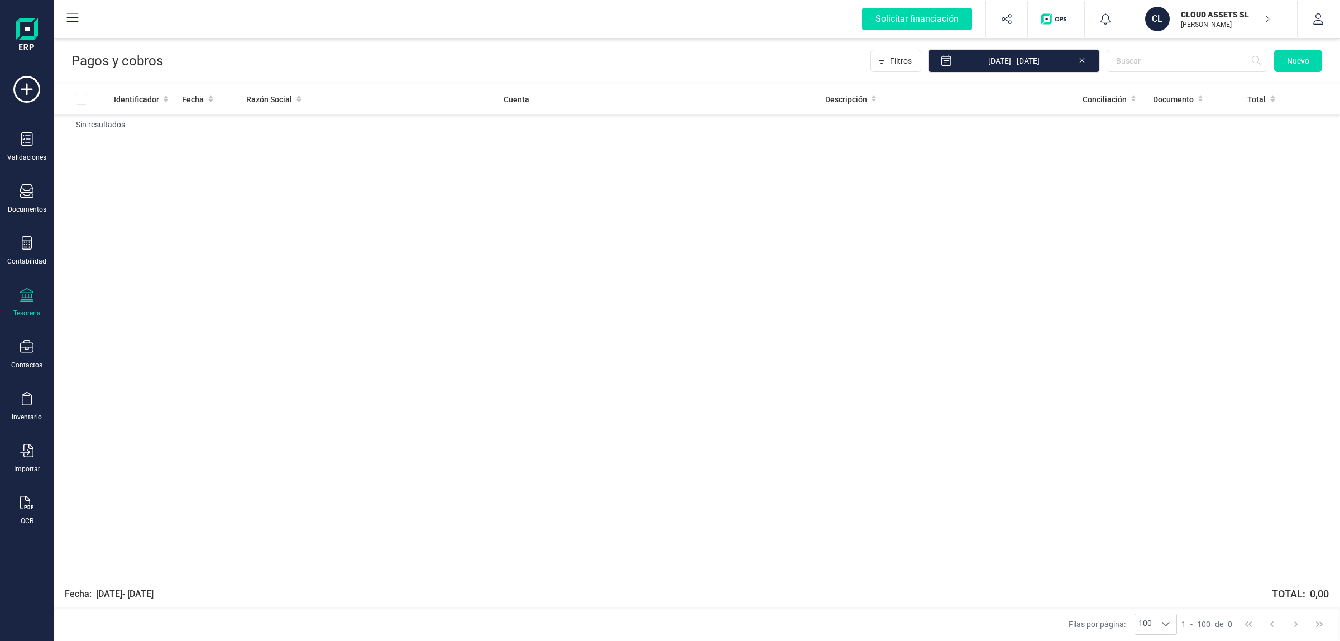
click at [1083, 59] on icon at bounding box center [1083, 61] width 6 height 6
drag, startPoint x: 22, startPoint y: 289, endPoint x: 29, endPoint y: 276, distance: 14.5
click at [22, 289] on icon at bounding box center [26, 294] width 13 height 13
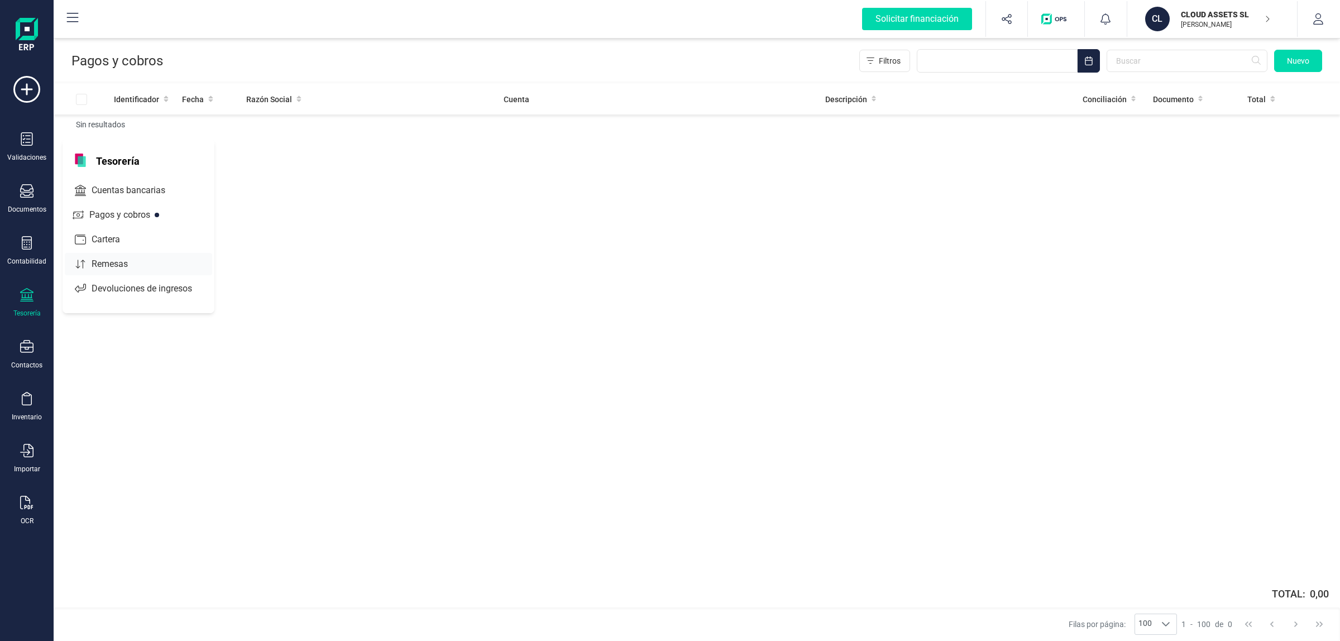
click at [88, 257] on span "Remesas" at bounding box center [117, 263] width 61 height 13
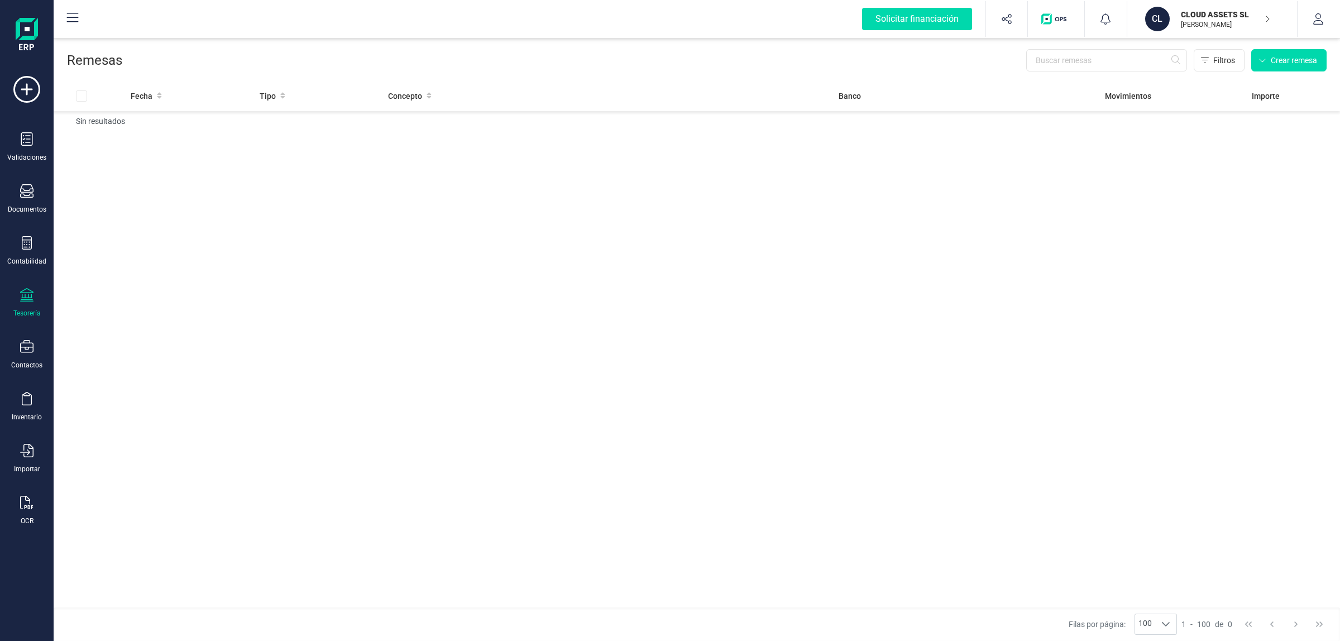
click at [34, 266] on div "Validaciones Documentos Documentos Presupuestos Pedidos Albaranes Facturas Fact…" at bounding box center [26, 305] width 45 height 458
drag, startPoint x: 17, startPoint y: 261, endPoint x: 35, endPoint y: 233, distance: 32.9
click at [20, 257] on div "Contabilidad" at bounding box center [26, 261] width 39 height 9
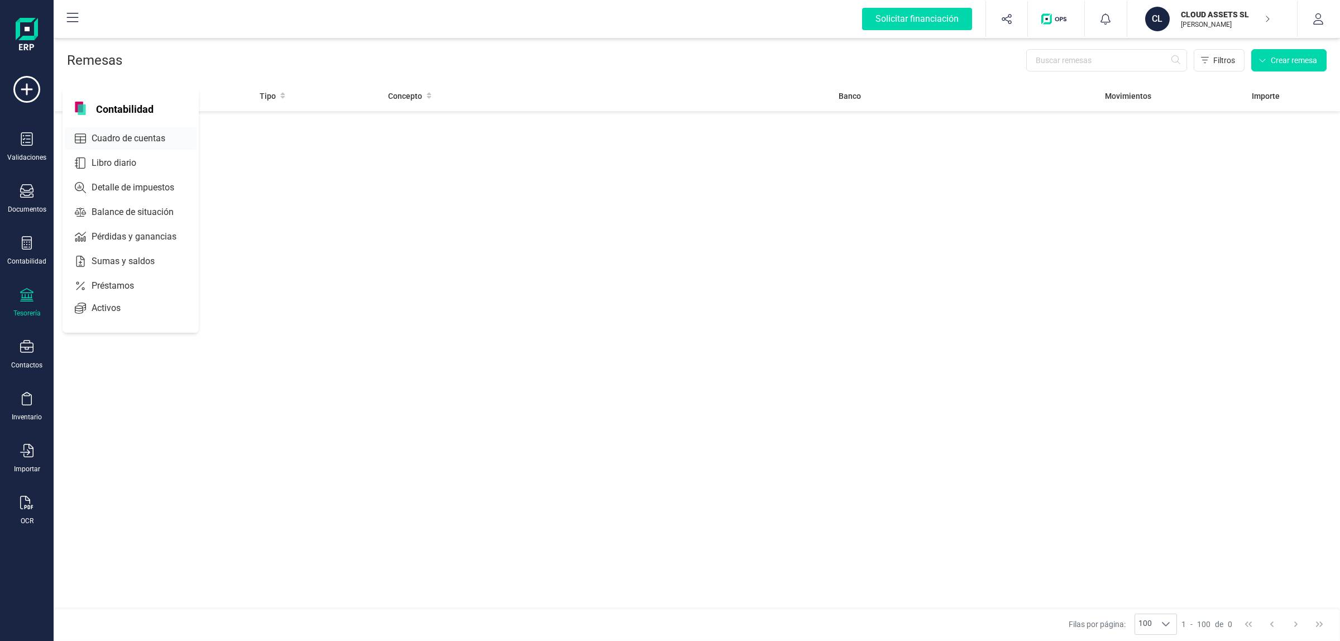
click at [83, 133] on icon at bounding box center [80, 138] width 11 height 10
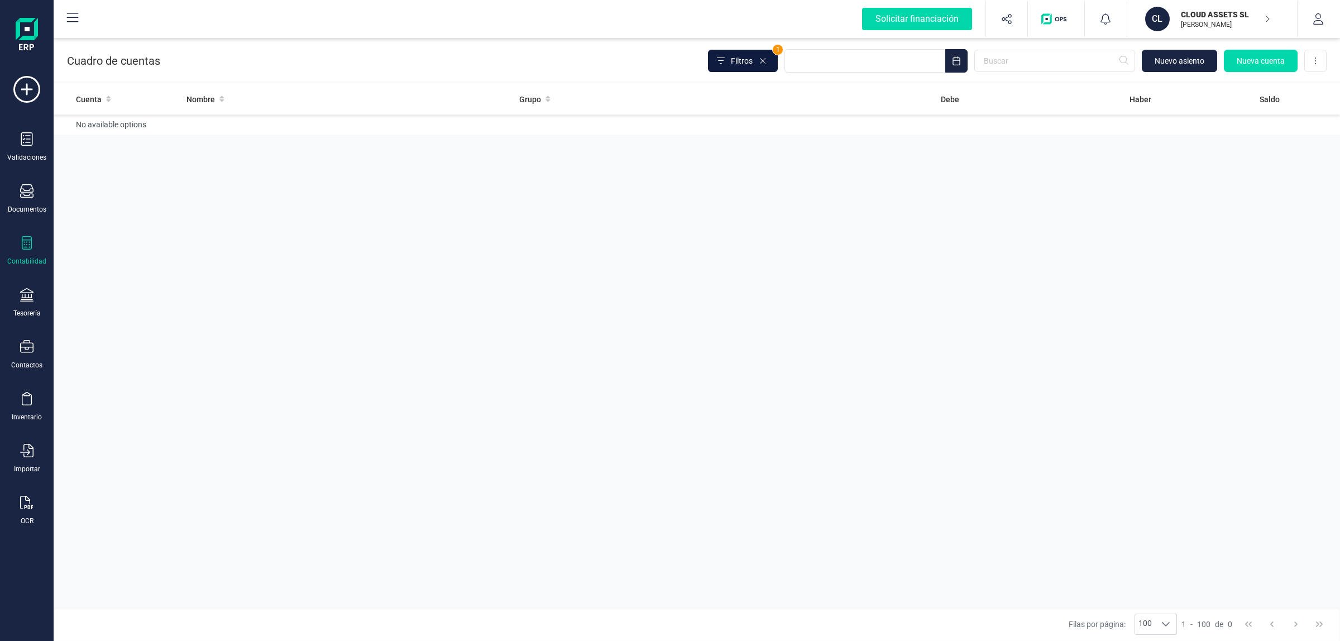
click at [733, 56] on span "Filtros" at bounding box center [742, 60] width 22 height 11
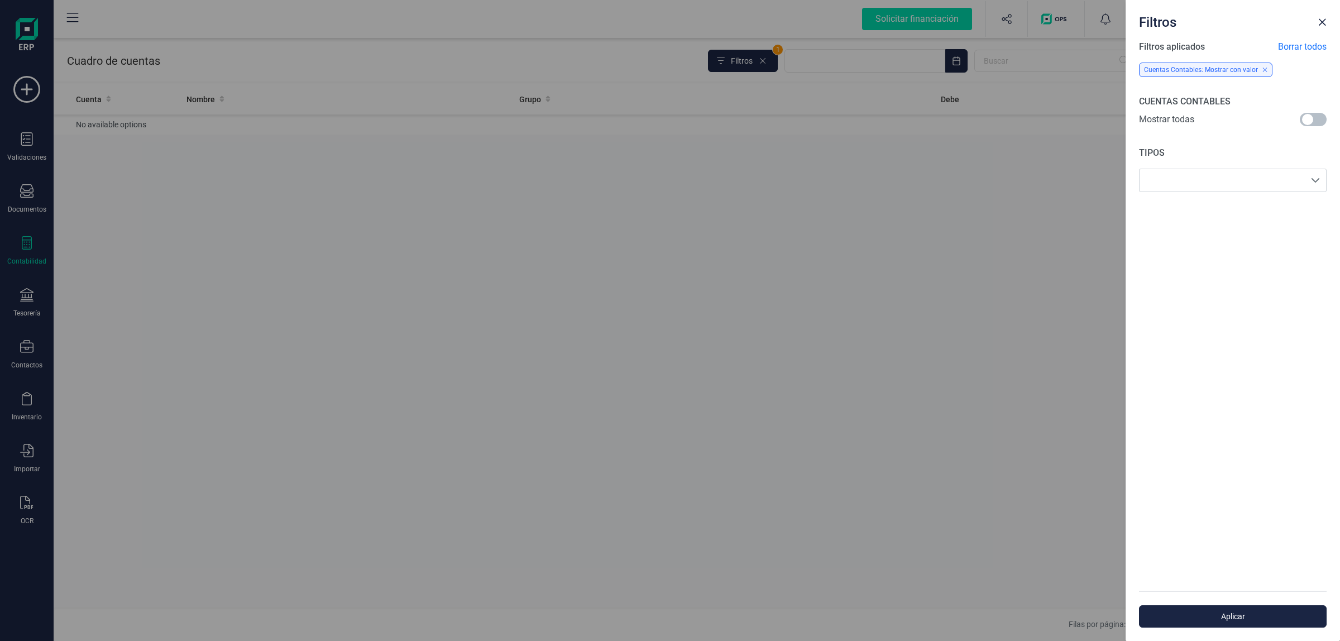
click at [1307, 117] on span at bounding box center [1313, 119] width 27 height 13
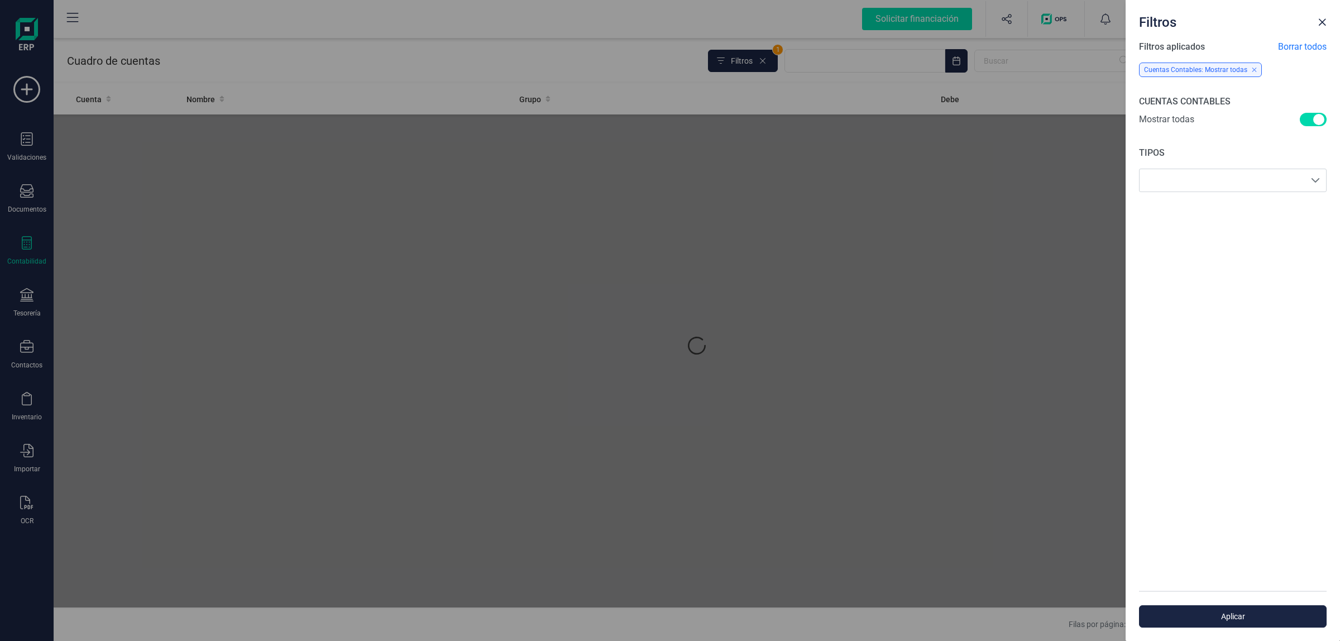
scroll to position [6, 3]
click at [1322, 23] on span "Close" at bounding box center [1322, 22] width 9 height 9
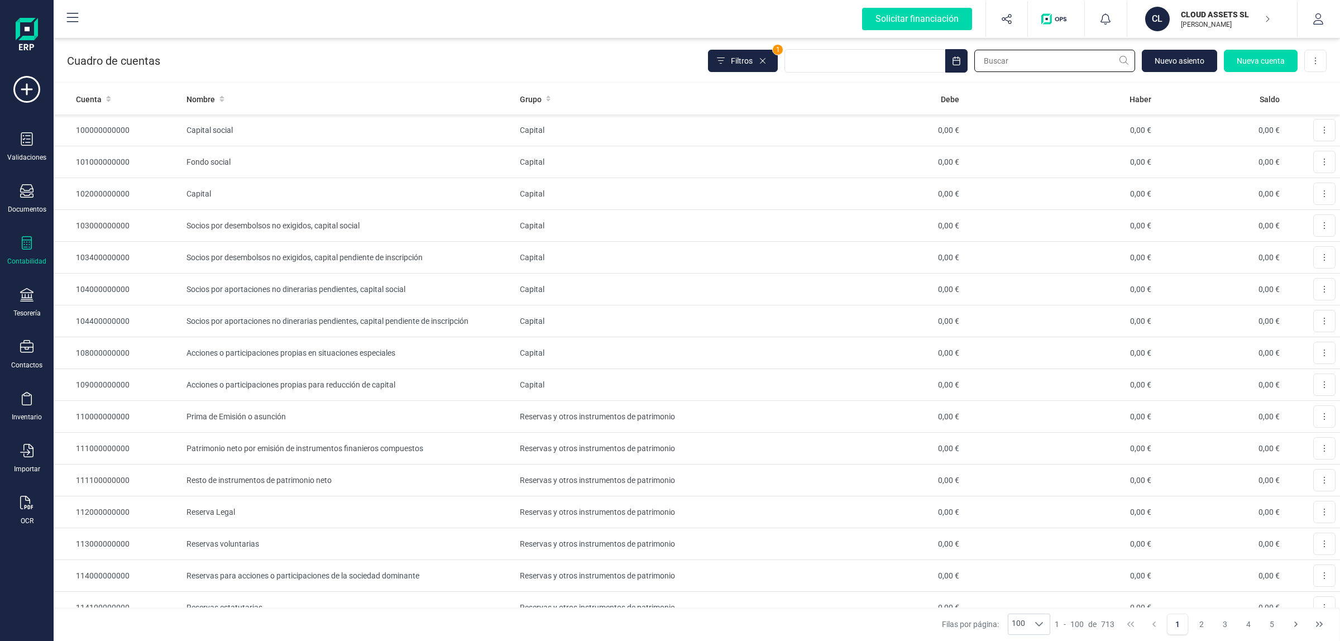
click at [1033, 65] on input "text" at bounding box center [1055, 61] width 161 height 22
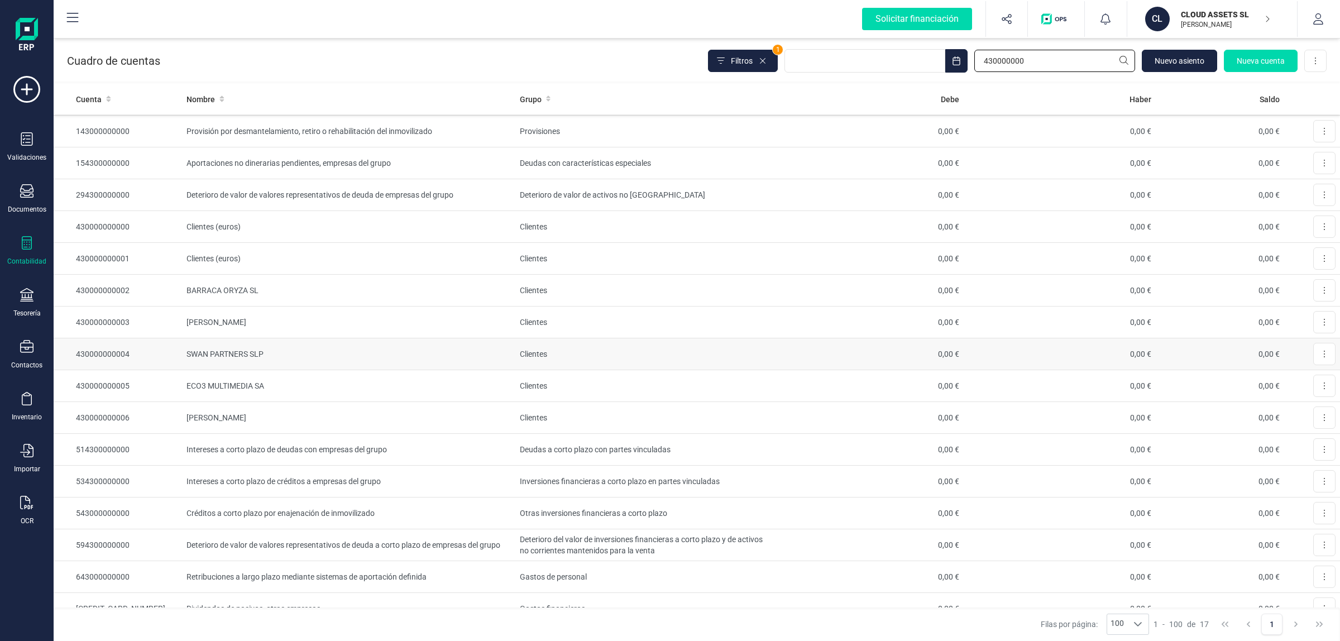
scroll to position [0, 0]
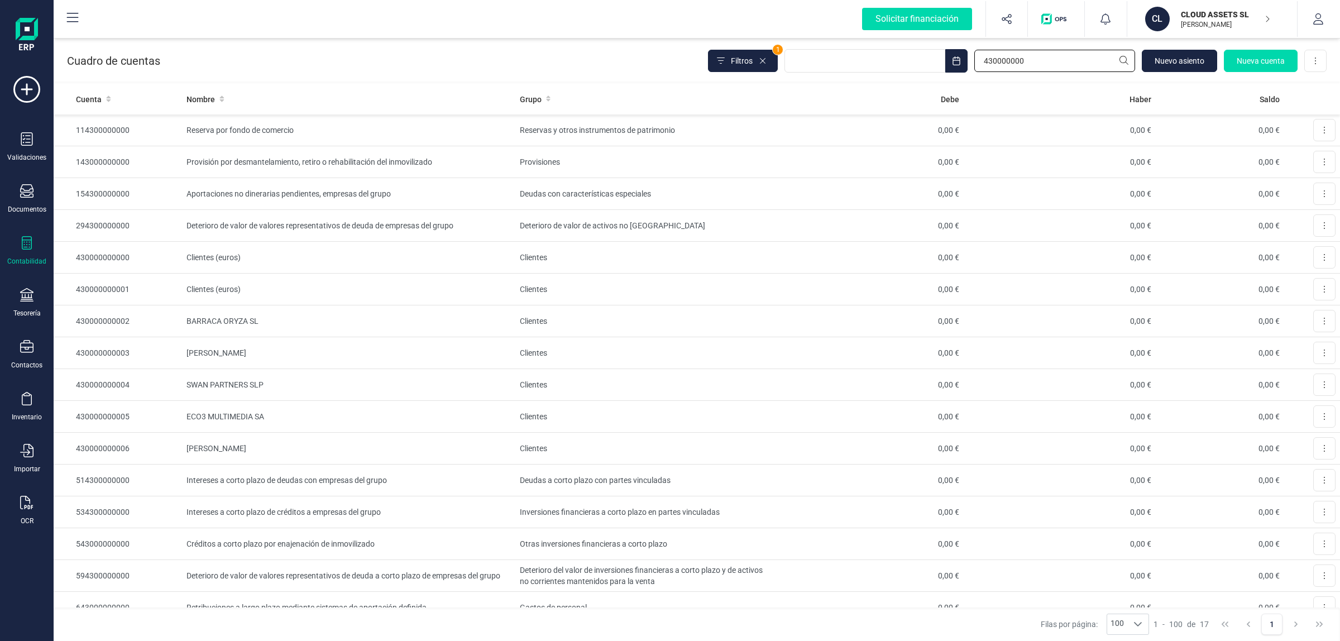
type input "430000000"
click at [13, 182] on div "Validaciones Documentos Documentos Presupuestos Pedidos Albaranes Facturas Fact…" at bounding box center [26, 305] width 45 height 458
click at [24, 193] on icon at bounding box center [26, 190] width 13 height 13
click at [98, 157] on span "Facturas" at bounding box center [116, 160] width 59 height 13
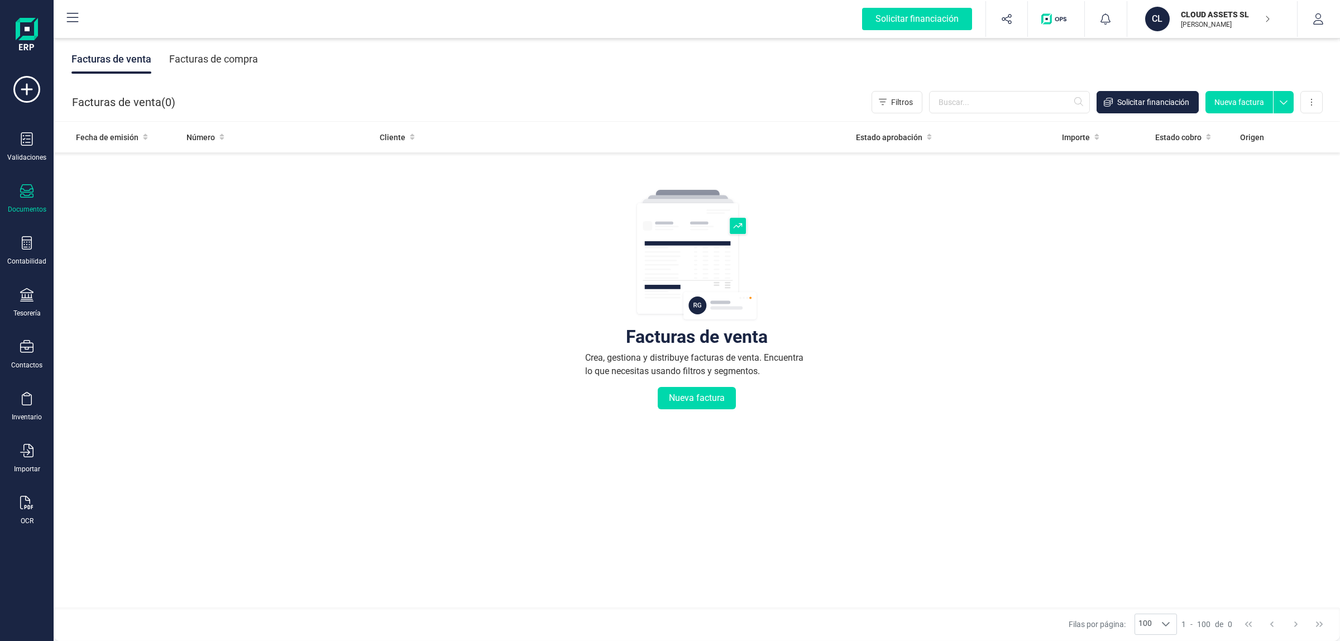
click at [201, 56] on div "Facturas de compra" at bounding box center [213, 59] width 89 height 29
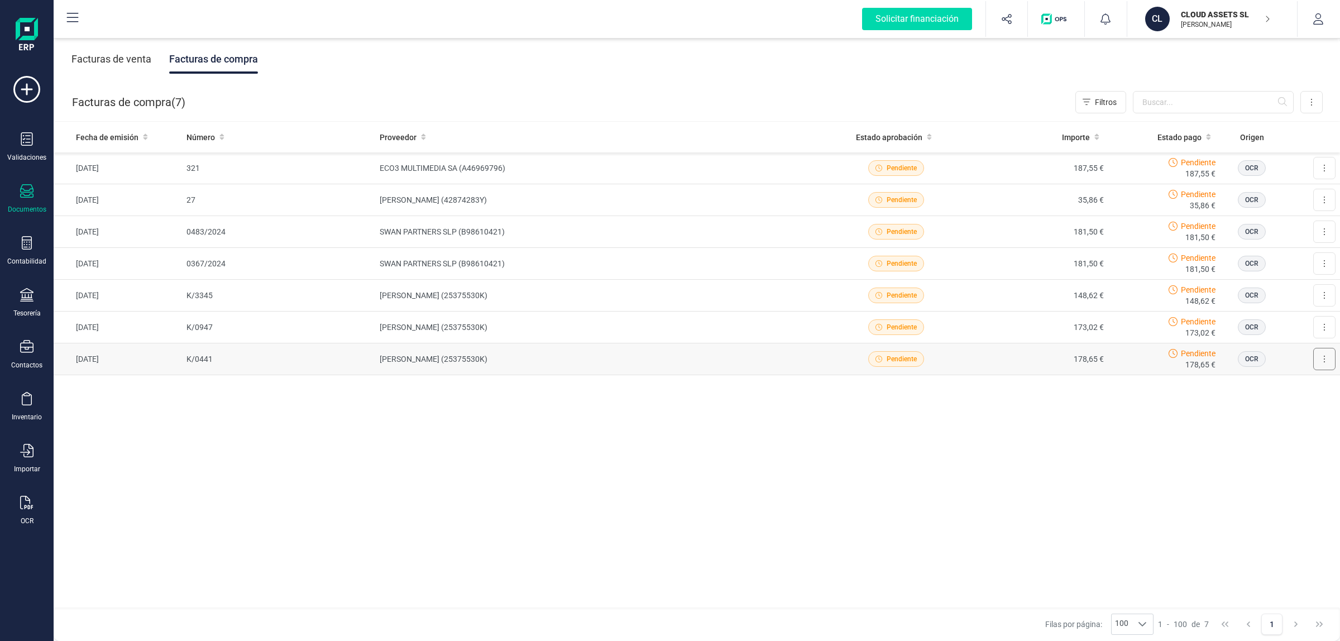
click at [1327, 364] on button at bounding box center [1324, 359] width 22 height 22
click at [986, 431] on div "Fecha de emisión Número Proveedor Estado aprobación Importe Estado pago Origen …" at bounding box center [697, 365] width 1287 height 487
click at [354, 361] on td "K/0441" at bounding box center [278, 359] width 193 height 32
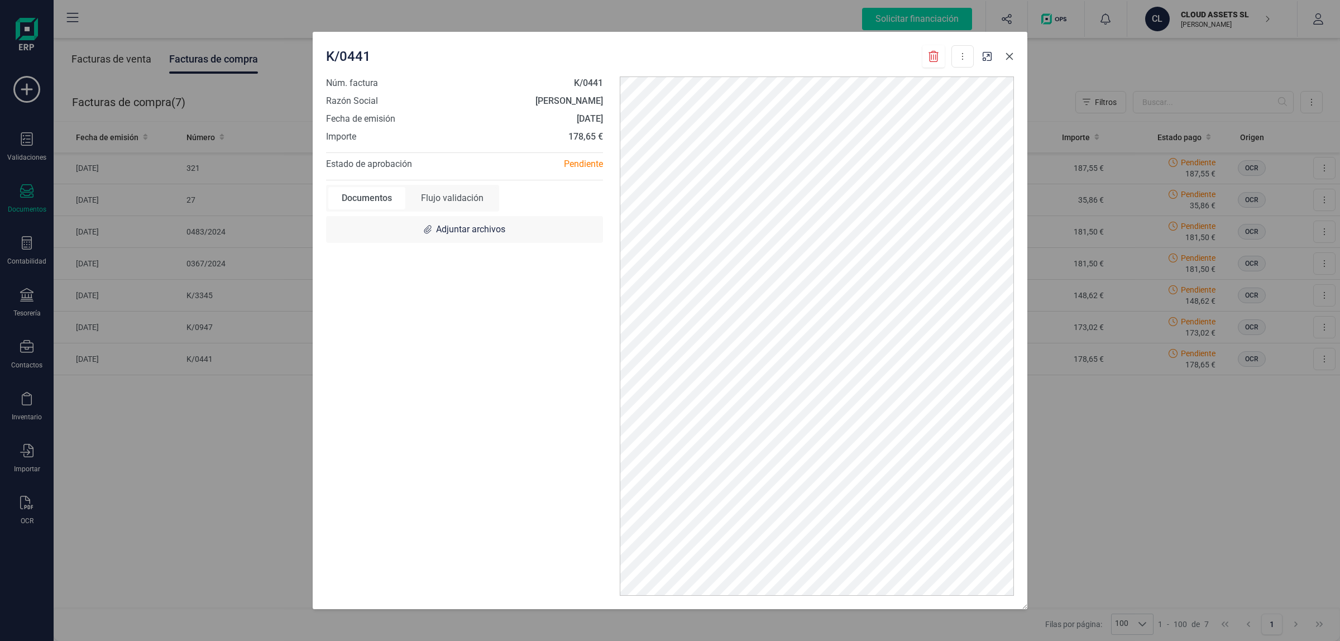
click at [1011, 53] on icon "Close" at bounding box center [1009, 56] width 9 height 9
